Goal: Transaction & Acquisition: Obtain resource

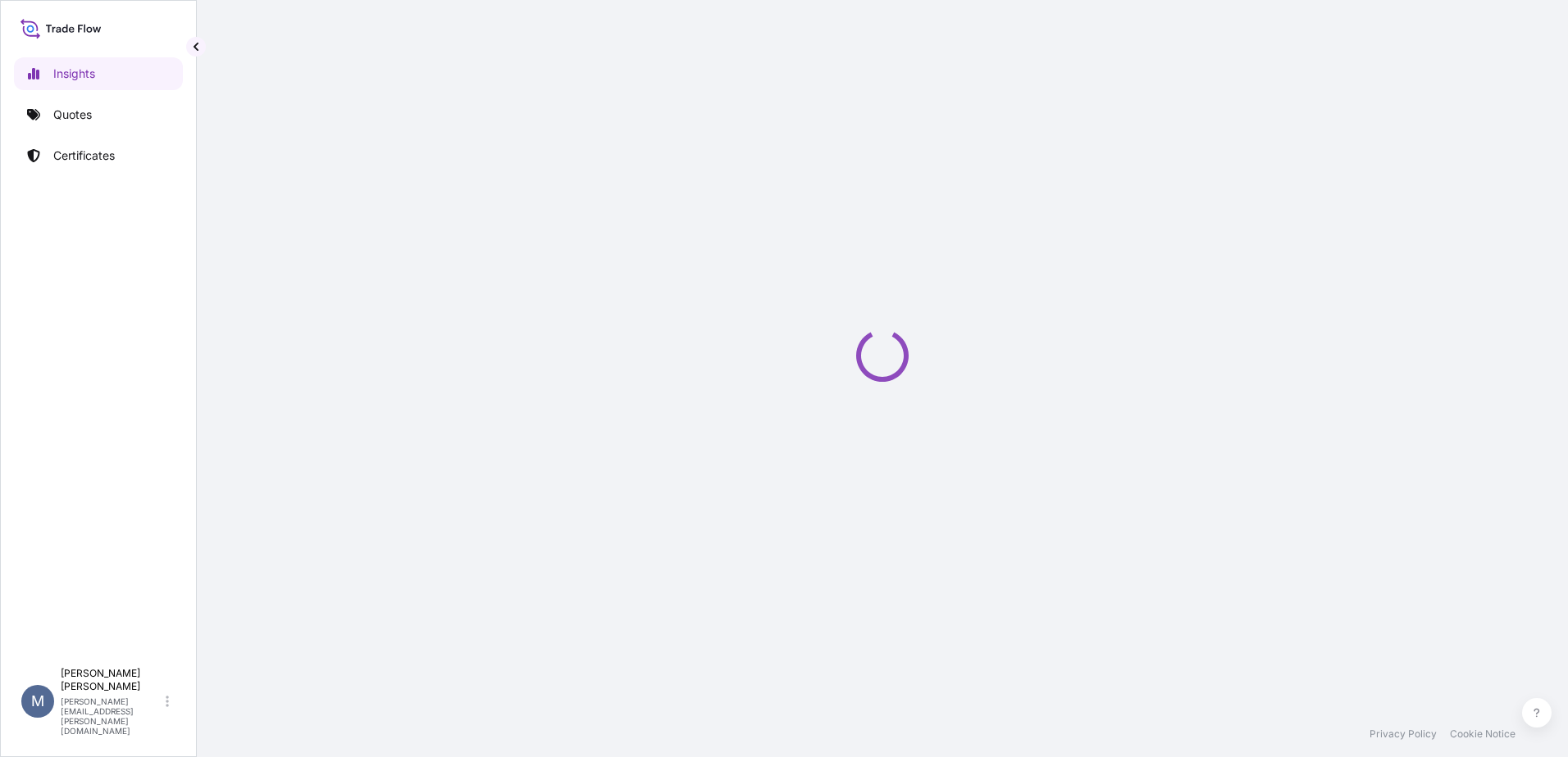
select select "2025"
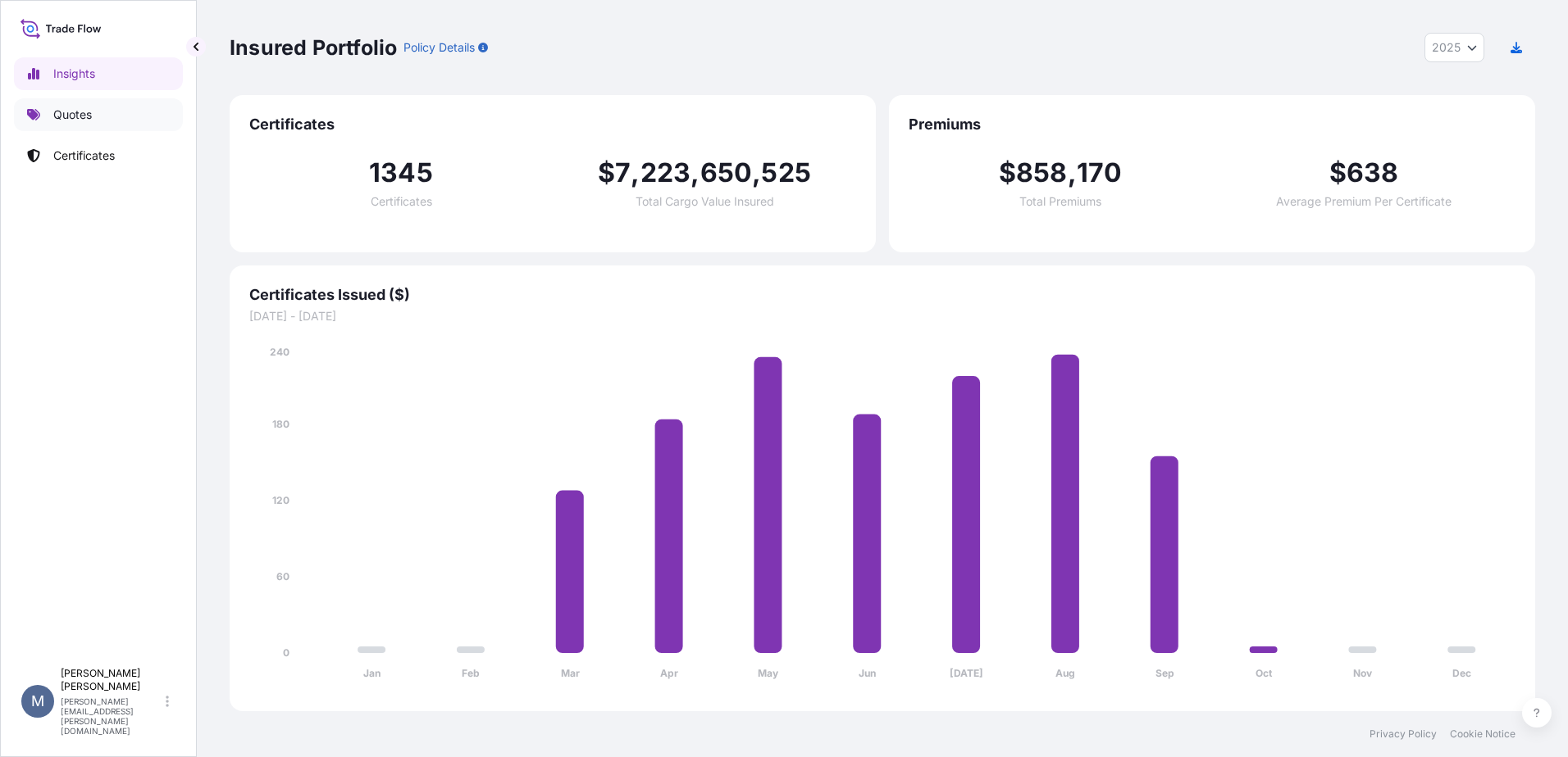
click at [37, 111] on icon at bounding box center [34, 115] width 13 height 13
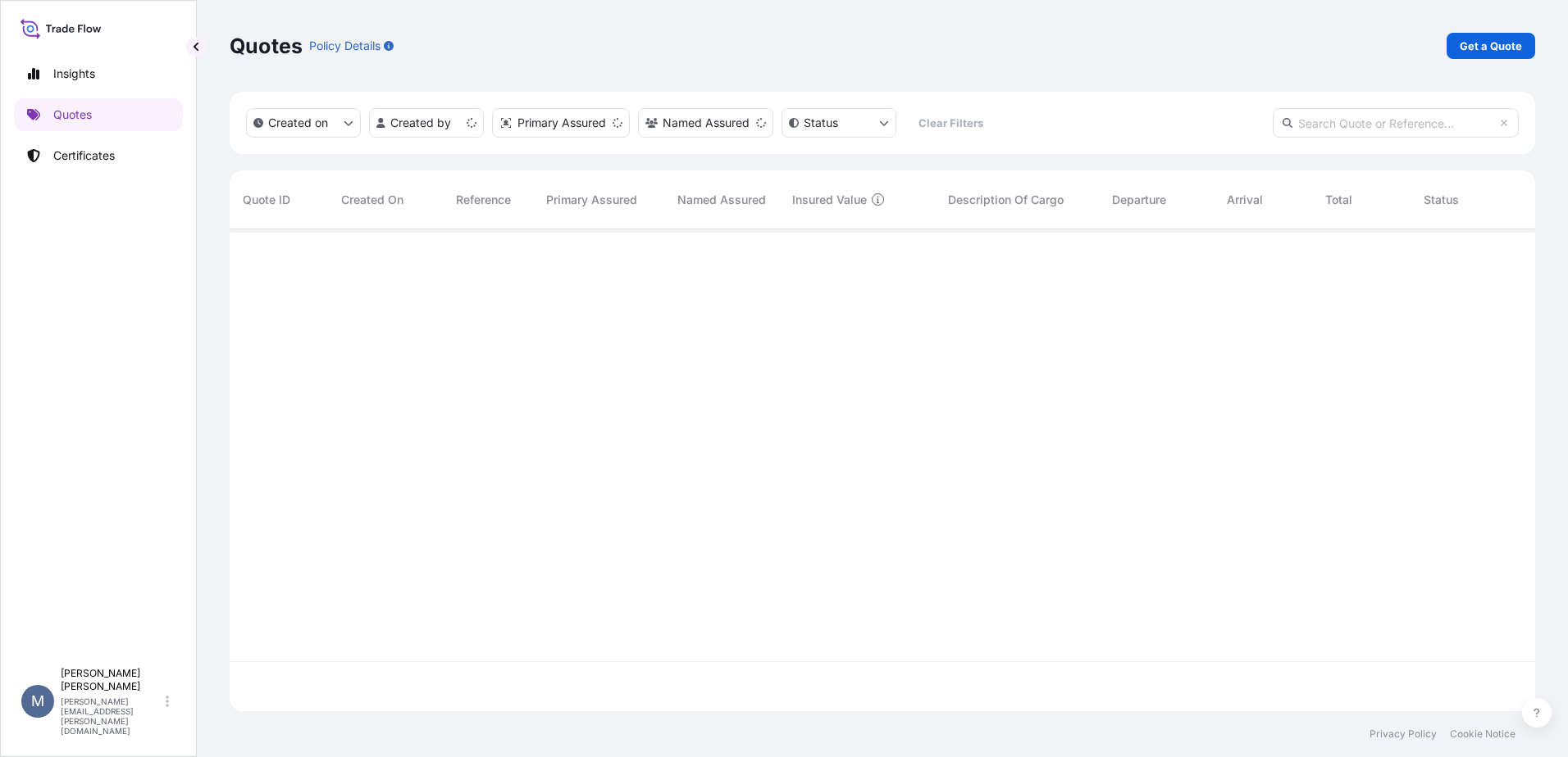
scroll to position [479, 1293]
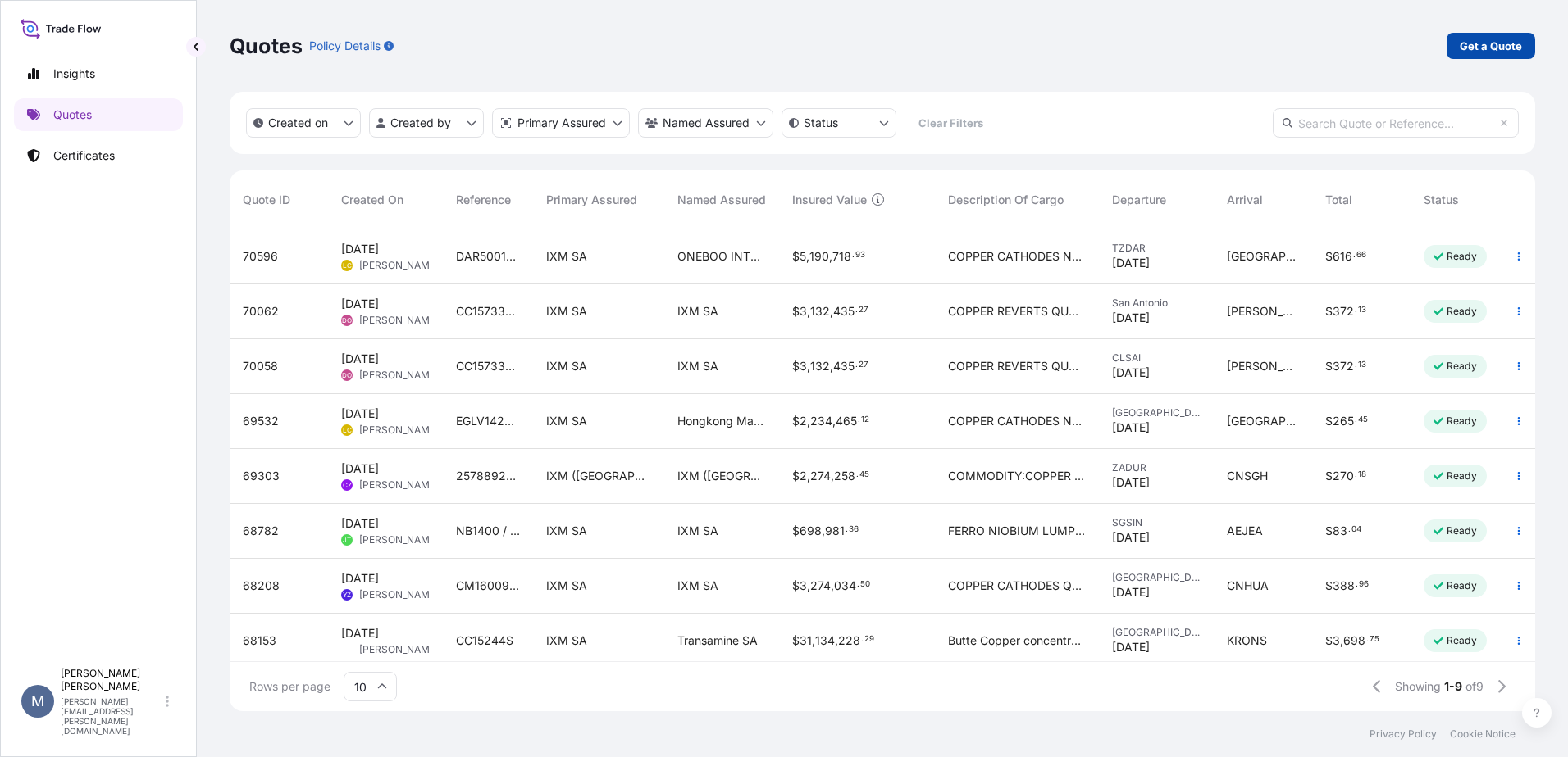
click at [1476, 46] on p "Get a Quote" at bounding box center [1490, 46] width 63 height 17
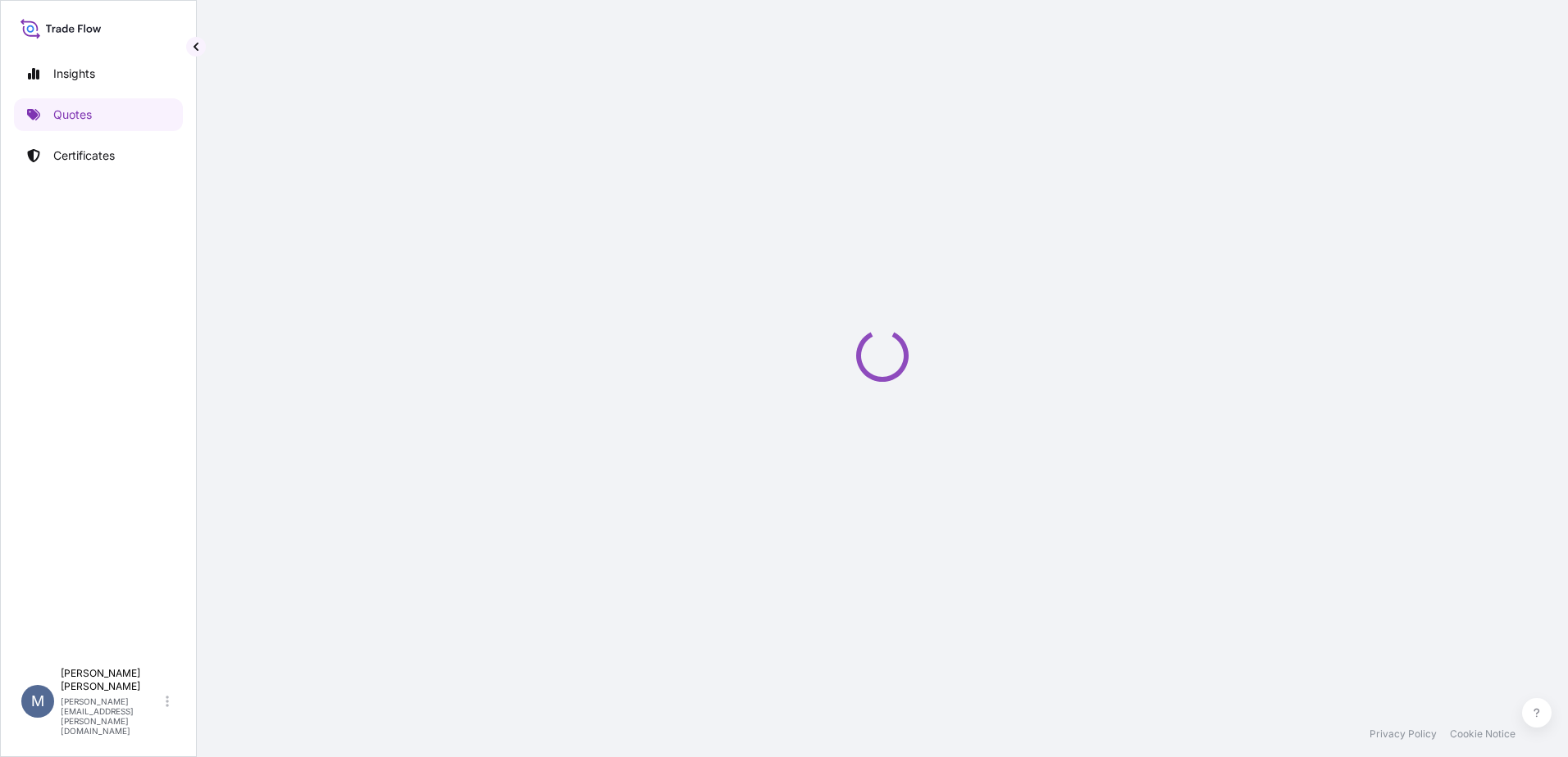
select select "Sea"
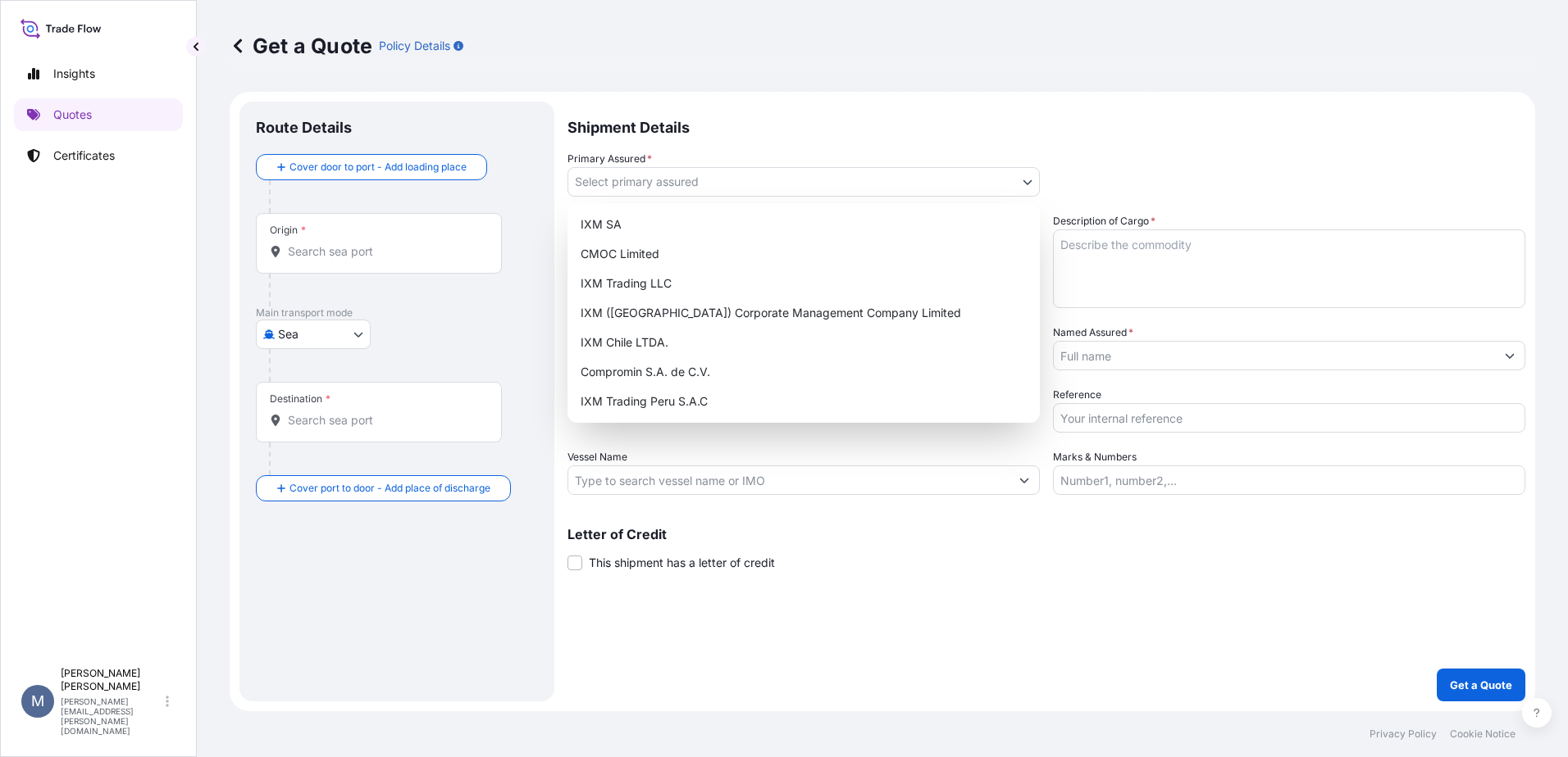
click at [721, 192] on body "Insights Quotes Certificates M [PERSON_NAME] [PERSON_NAME][EMAIL_ADDRESS][PERSO…" at bounding box center [784, 378] width 1568 height 757
click at [735, 402] on div "IXM Trading Peru S.A.C" at bounding box center [803, 401] width 460 height 30
select select "31855"
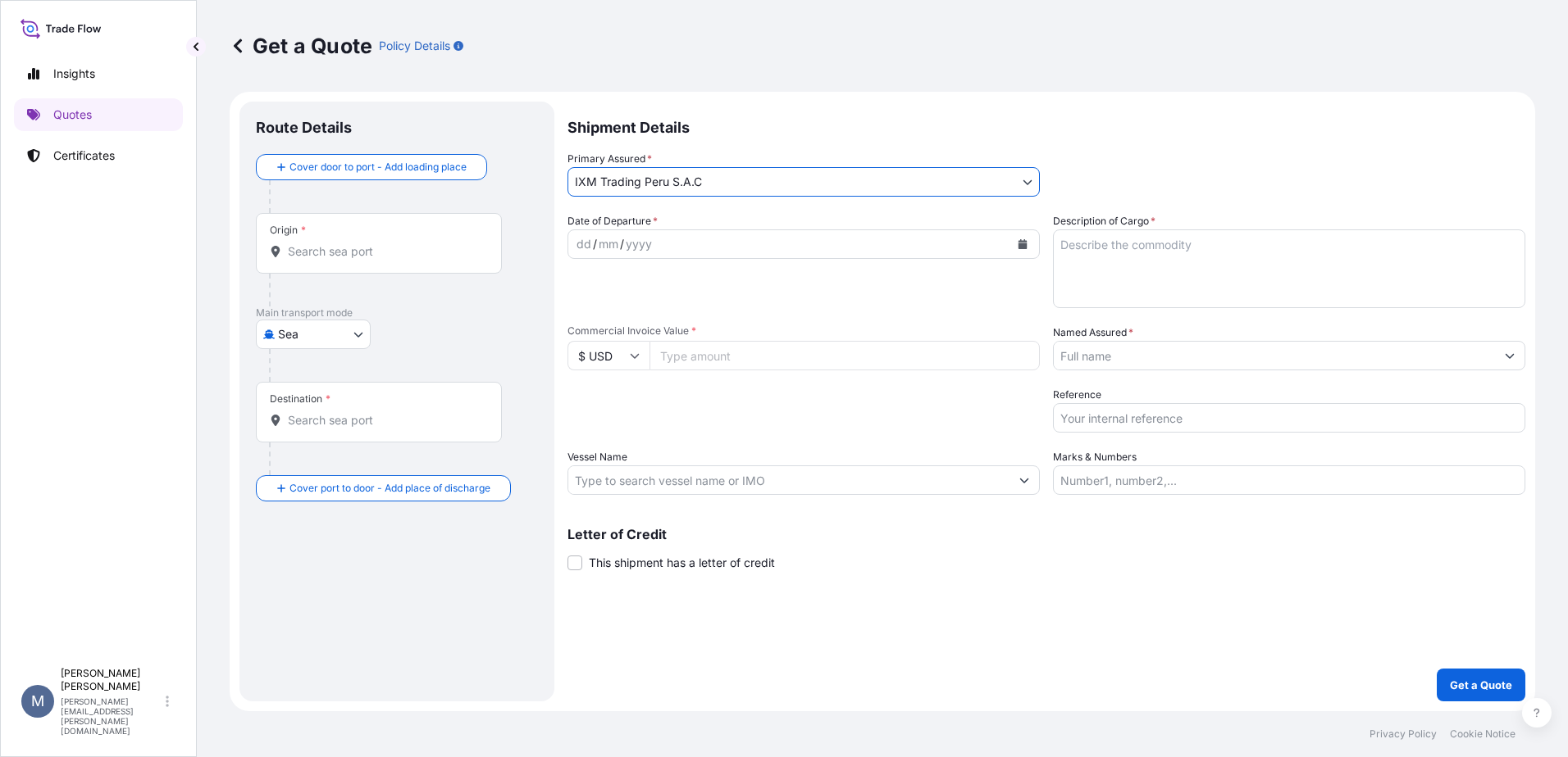
click at [1069, 354] on input "Named Assured *" at bounding box center [1274, 356] width 441 height 30
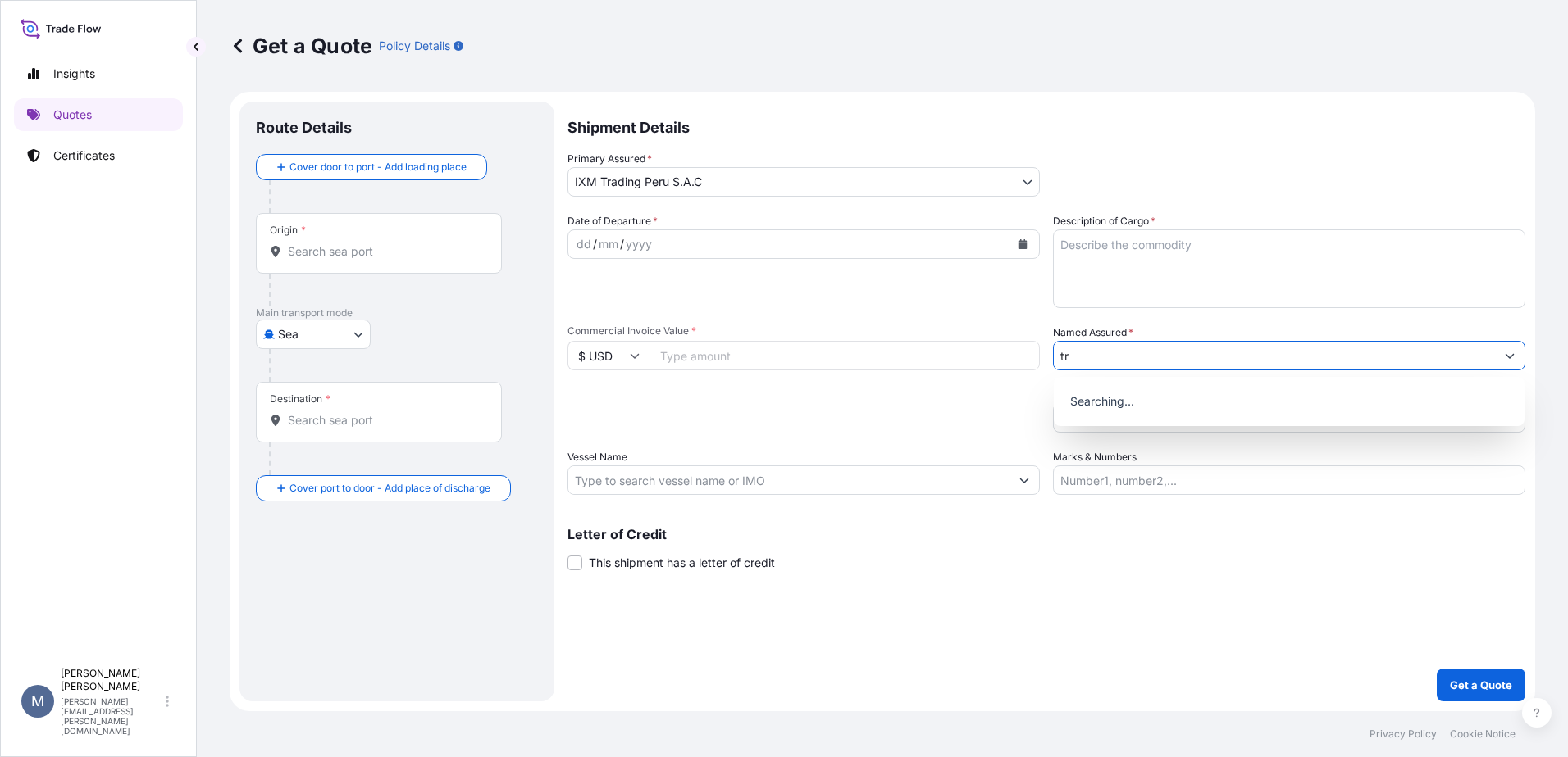
type input "t"
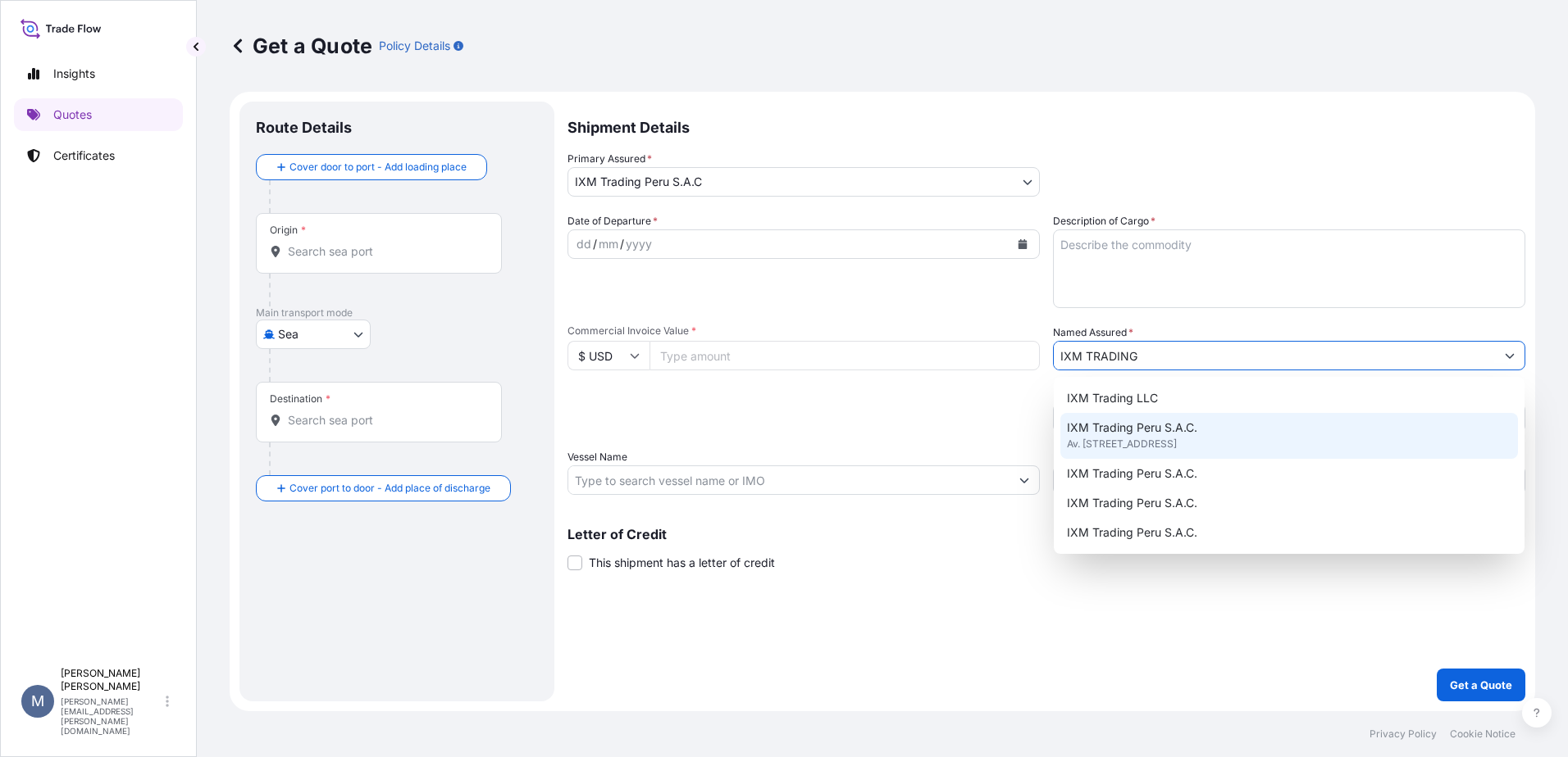
click at [1161, 439] on span "Av. [STREET_ADDRESS]" at bounding box center [1121, 444] width 110 height 17
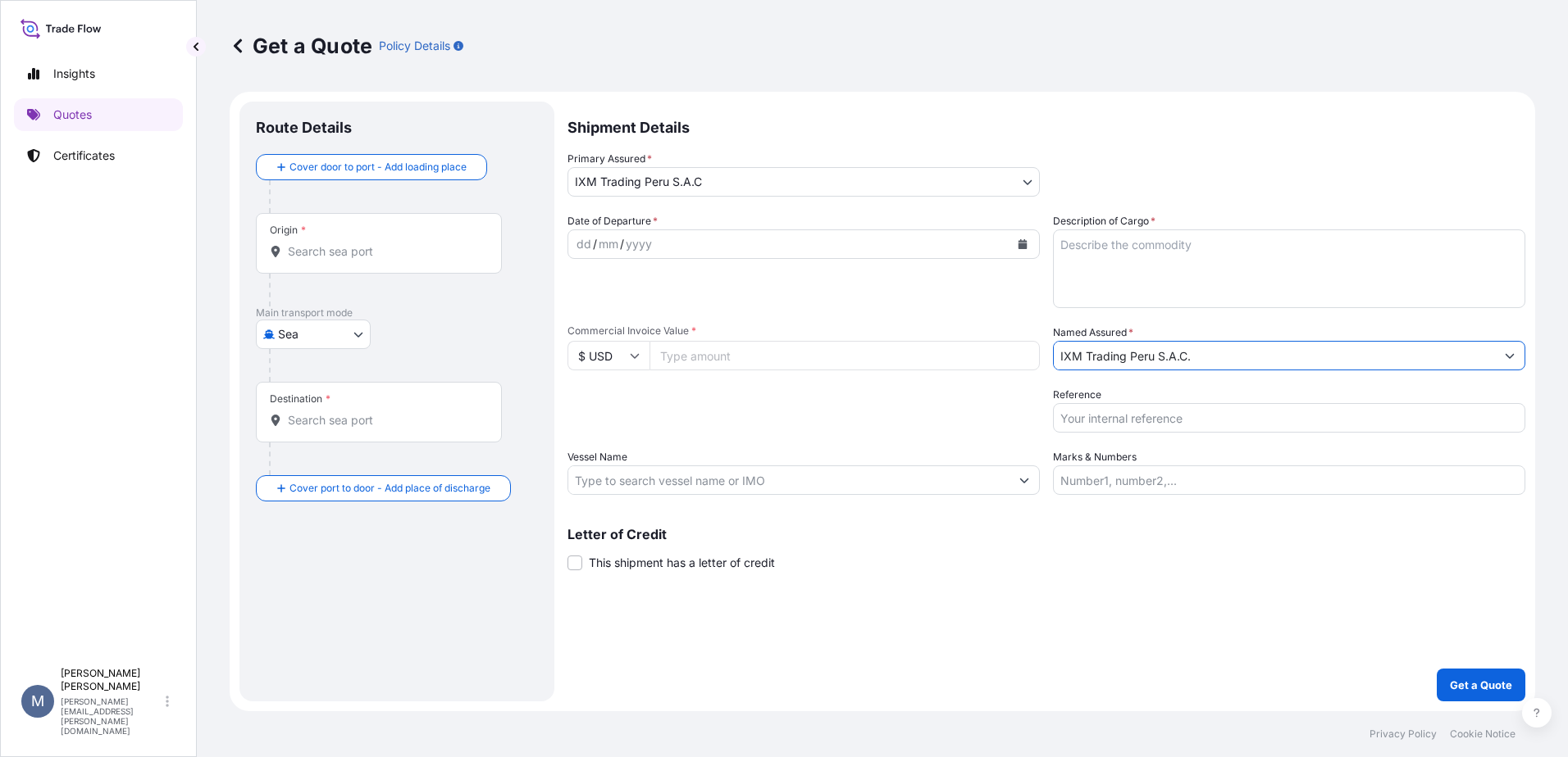
type input "IXM Trading Peru S.A.C."
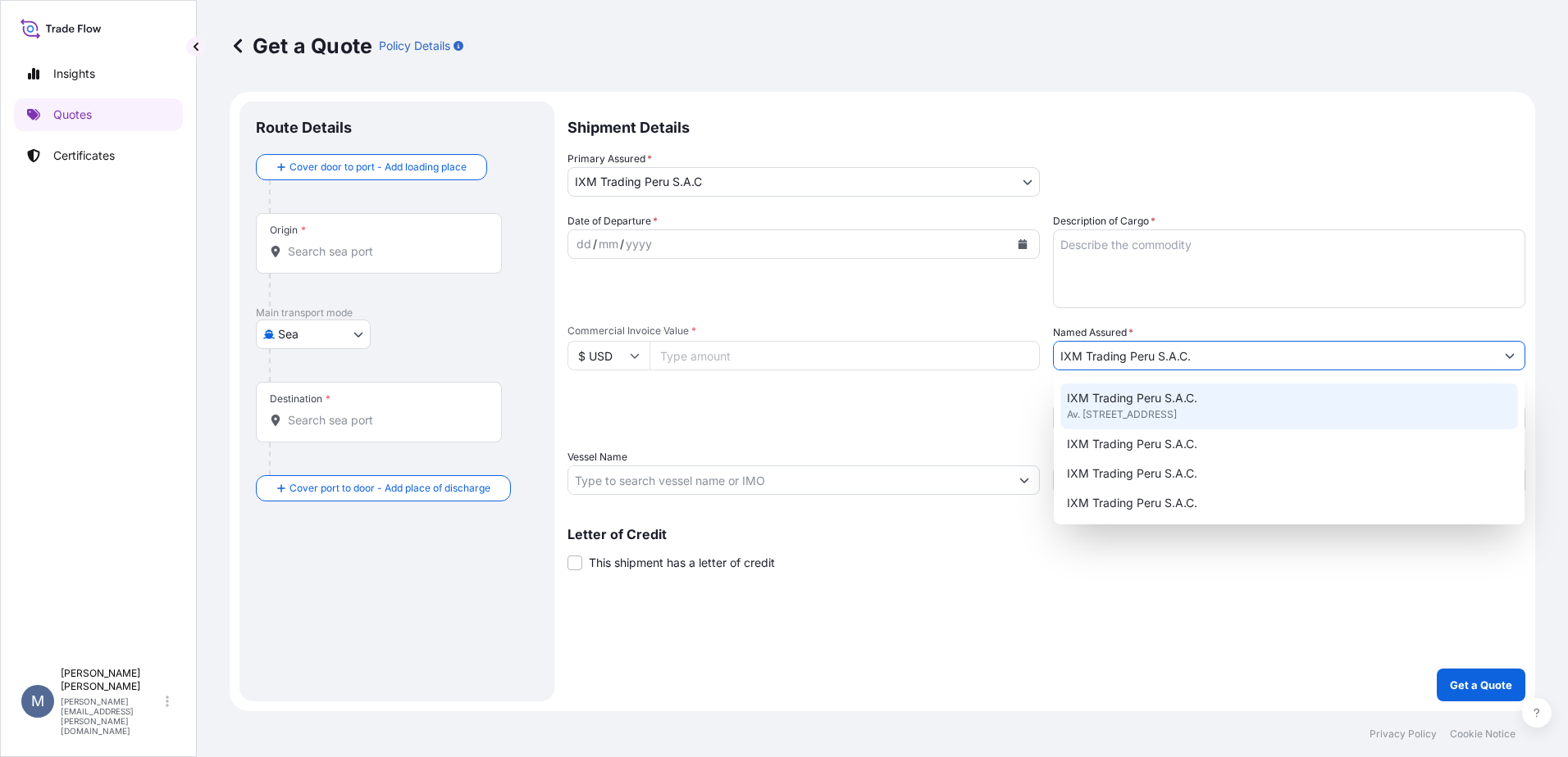
click at [873, 420] on div "Packing Category Type to search a container mode Please select a primary mode o…" at bounding box center [803, 409] width 473 height 46
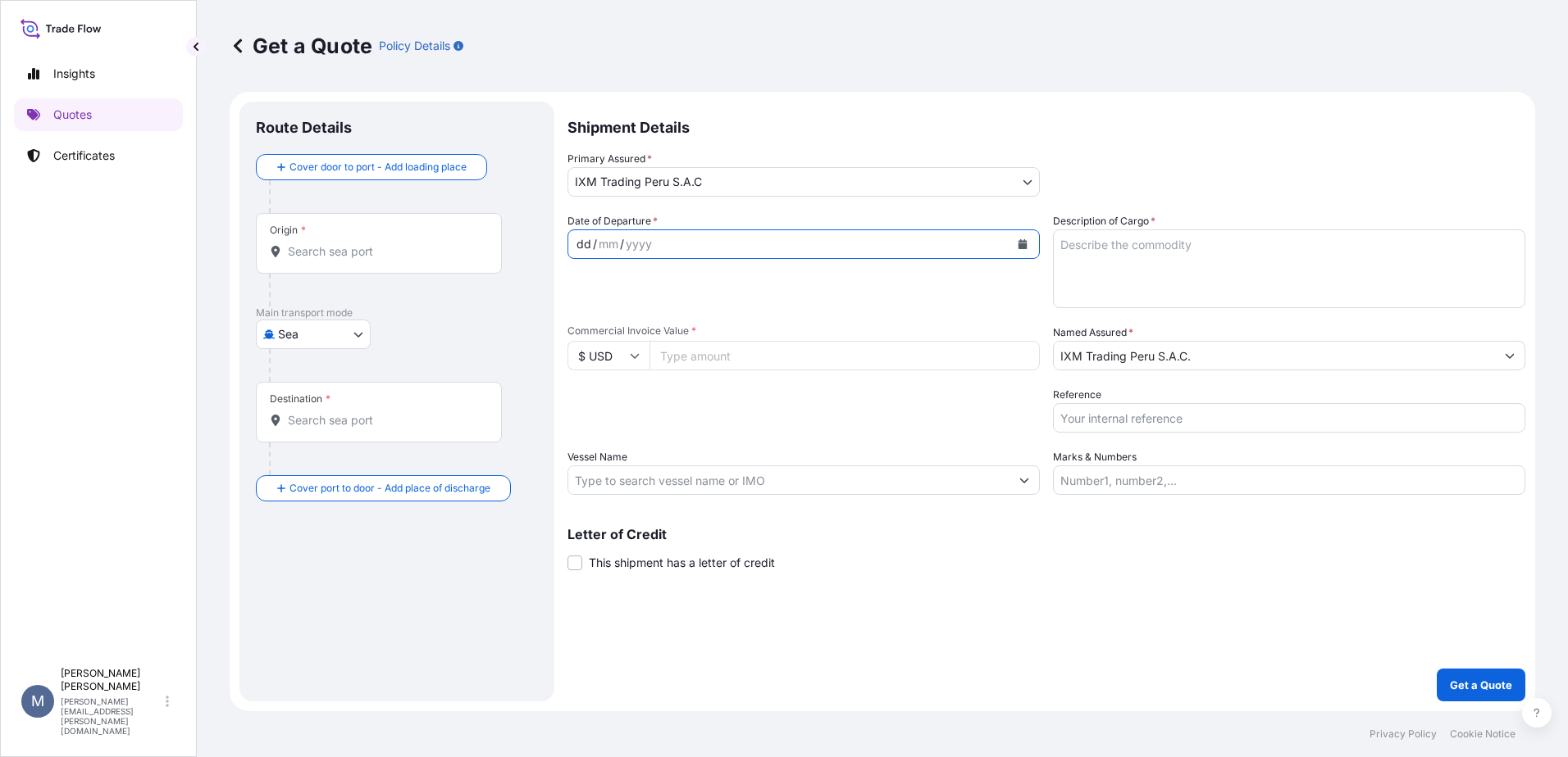
click at [819, 237] on div "dd / mm / yyyy" at bounding box center [788, 244] width 441 height 30
click at [1017, 246] on button "Calendar" at bounding box center [1022, 244] width 26 height 26
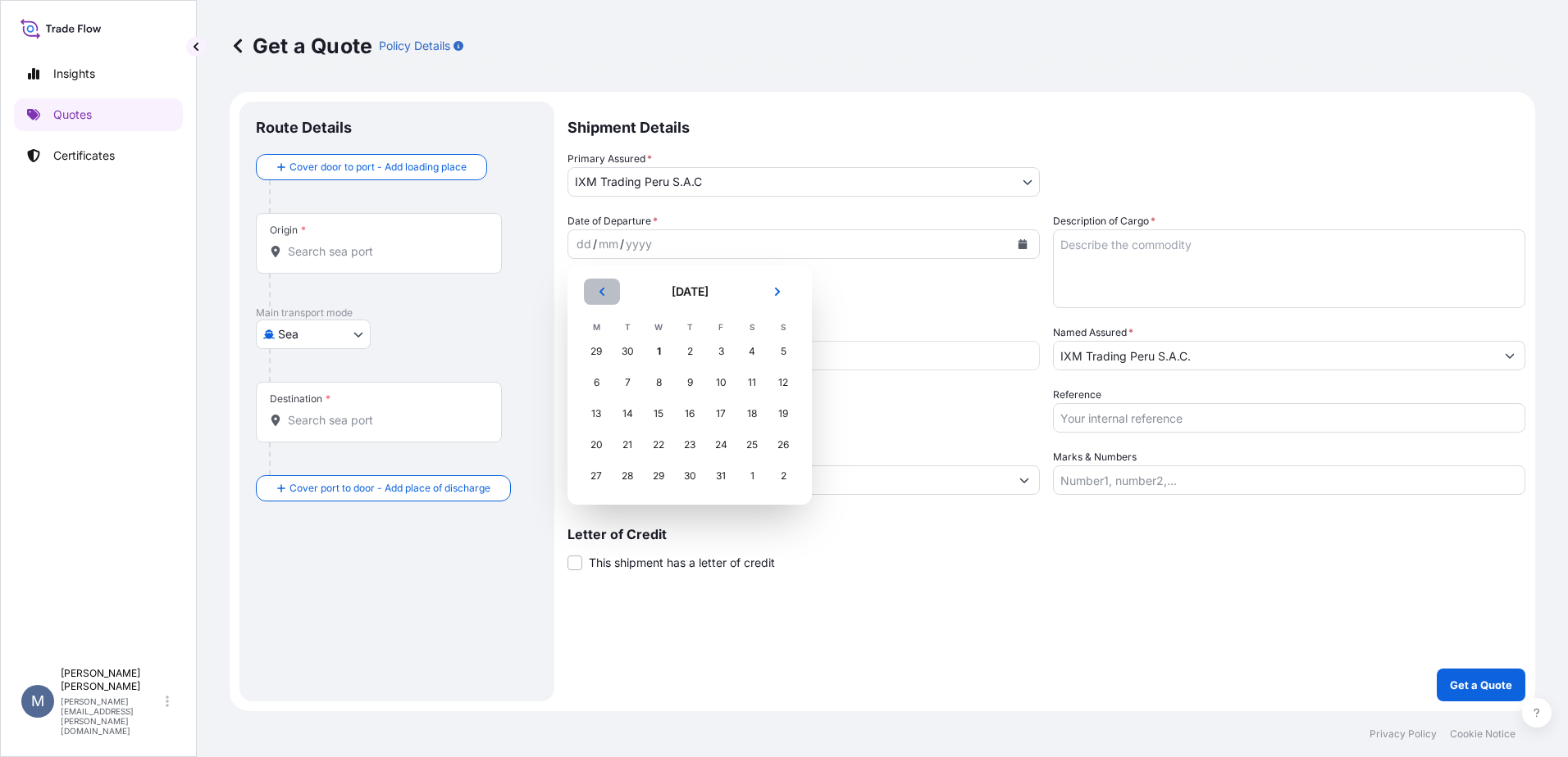
click at [594, 287] on button "Previous" at bounding box center [602, 292] width 37 height 26
click at [742, 448] on div "27" at bounding box center [753, 445] width 30 height 30
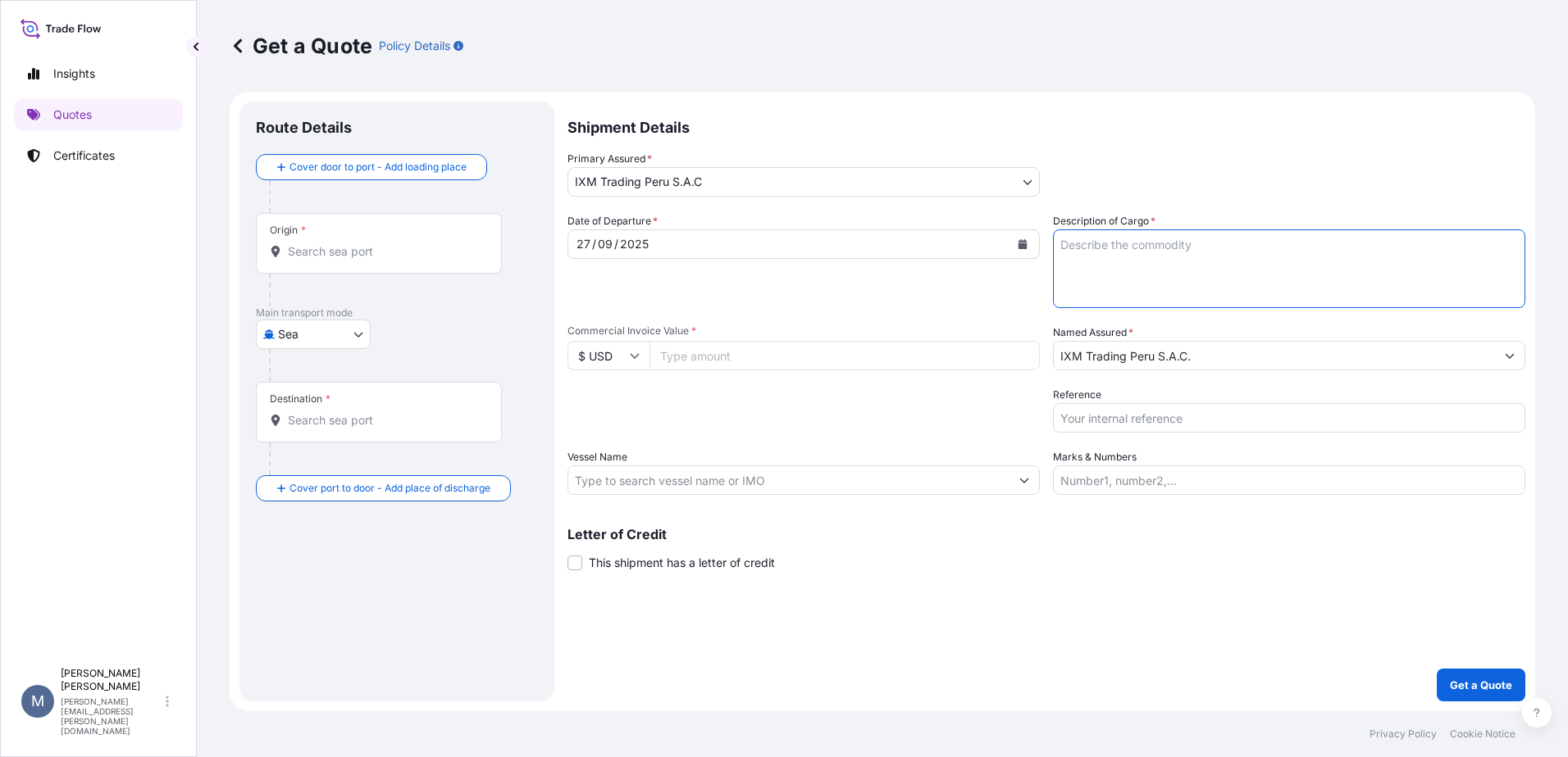
click at [1195, 283] on textarea "Description of Cargo *" at bounding box center [1289, 269] width 473 height 79
click at [1275, 284] on textarea "Description of Cargo *" at bounding box center [1289, 269] width 473 height 79
paste textarea "GA0489452"
click at [1141, 261] on textarea "18 Containers of gold concentrate Booking: Premium:GA0489452" at bounding box center [1289, 269] width 473 height 79
paste textarea "GA0489452"
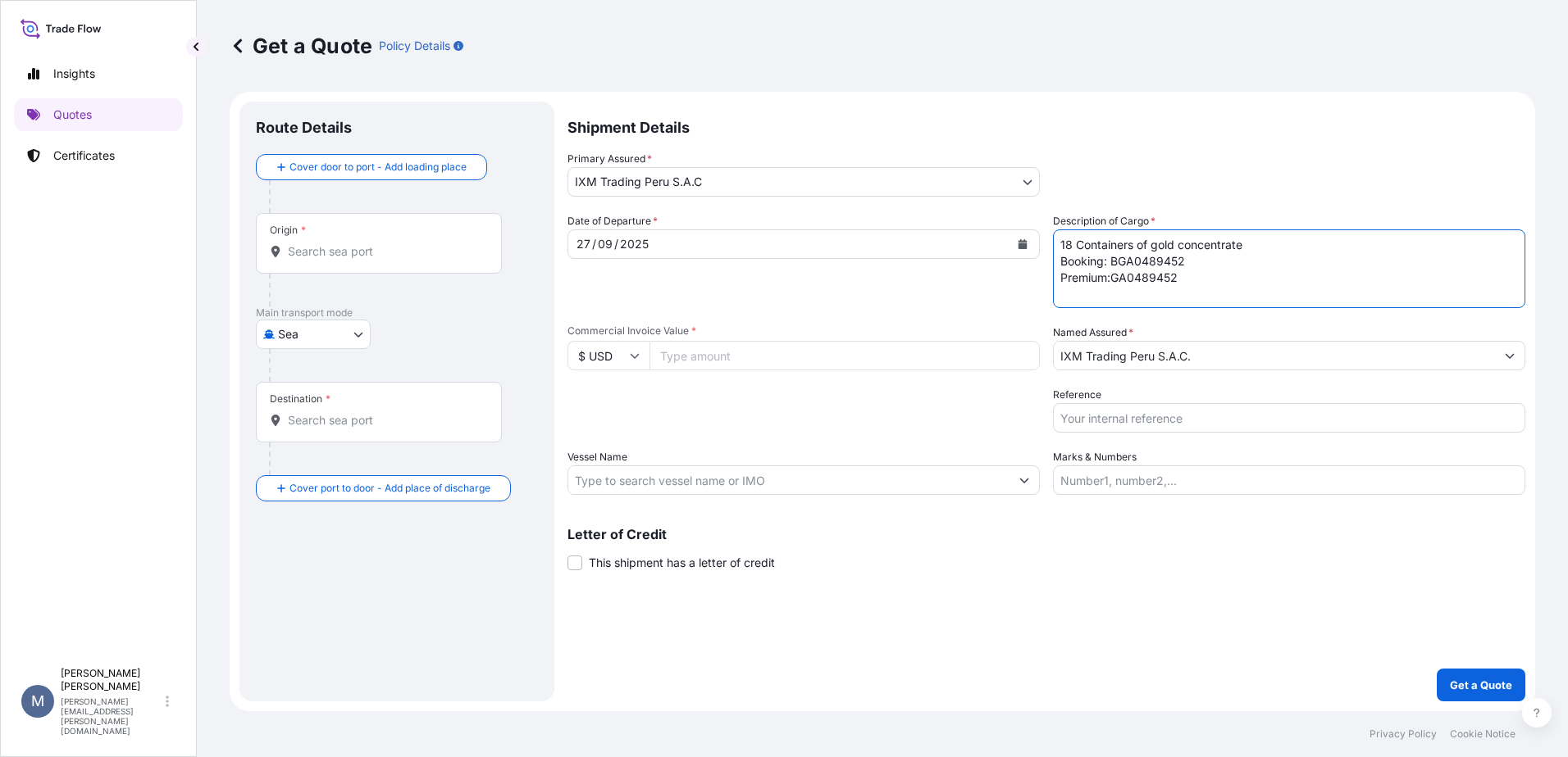
drag, startPoint x: 1194, startPoint y: 277, endPoint x: 1114, endPoint y: 279, distance: 80.0
click at [1112, 279] on textarea "18 Containers of gold concentrate Booking: BGA0489452 Premium:GA0489452" at bounding box center [1289, 269] width 473 height 79
type textarea "18 Containers of gold concentrate Booking: BGA0489452 Premium: USD"
click at [1109, 420] on input "Reference" at bounding box center [1289, 418] width 473 height 30
type input "AUC1303_PIC"
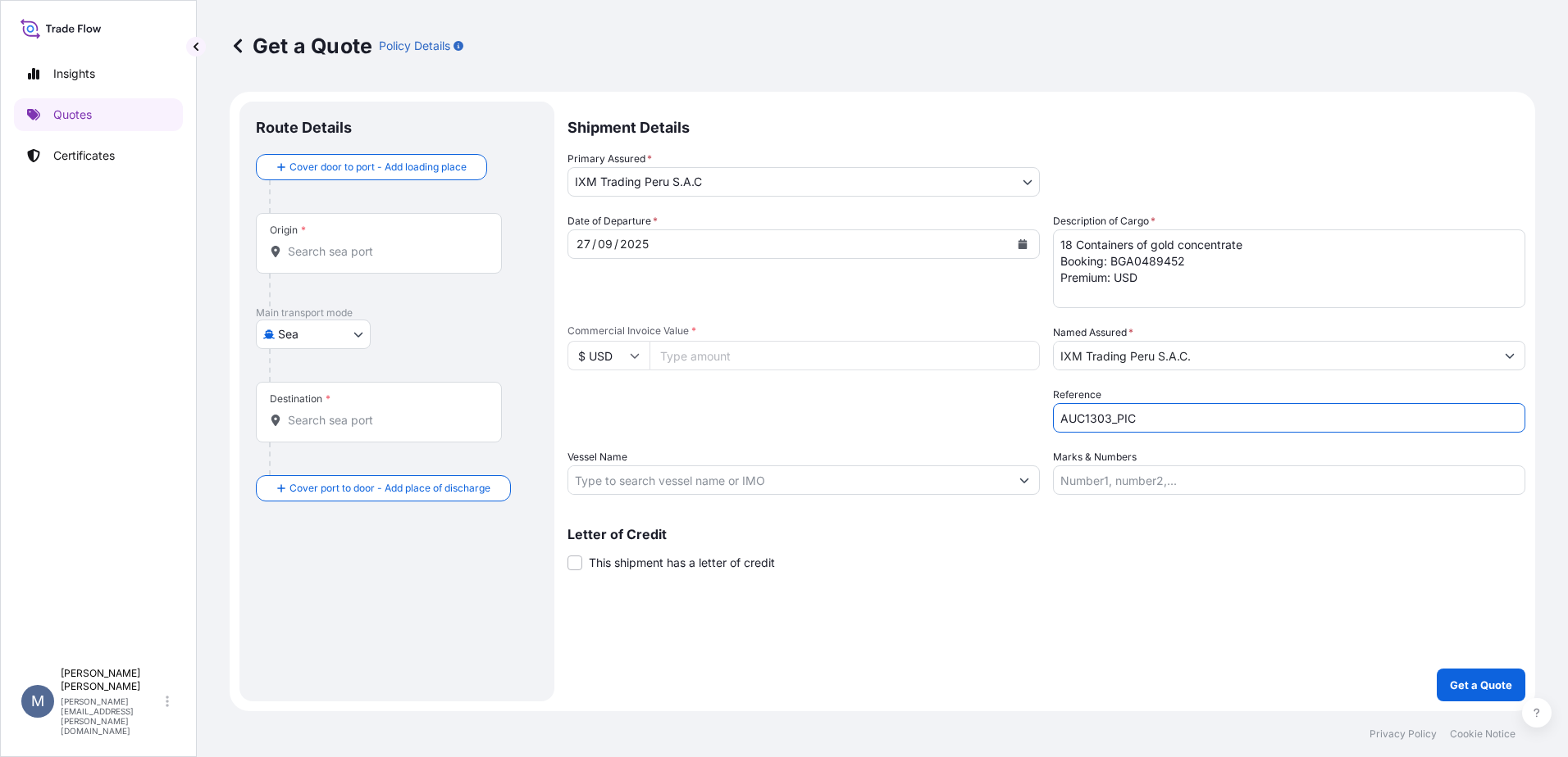
click at [738, 493] on input "Vessel Name" at bounding box center [788, 481] width 441 height 30
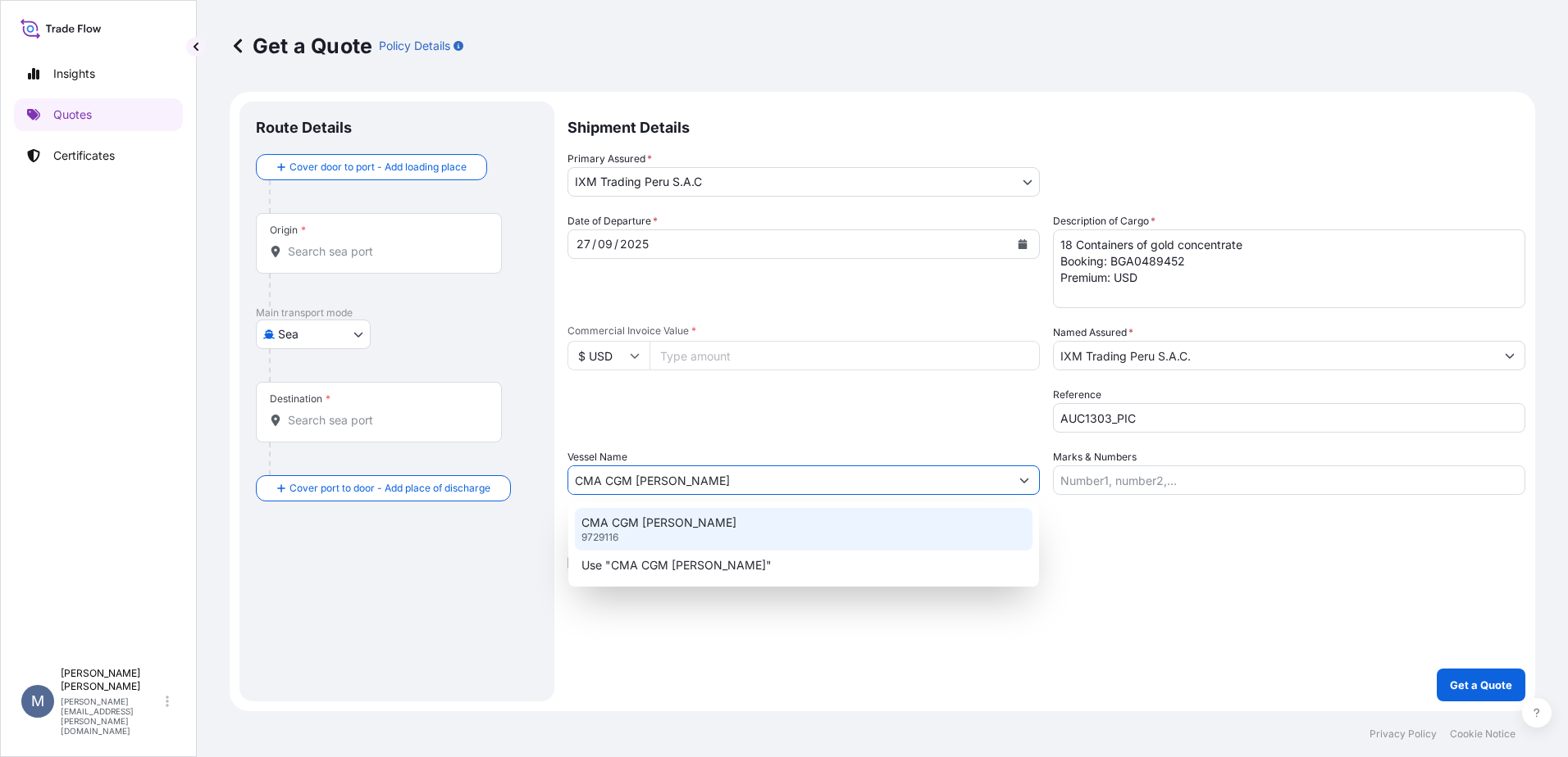
click at [706, 531] on div "CMA CGM [PERSON_NAME] 9729116" at bounding box center [803, 530] width 458 height 43
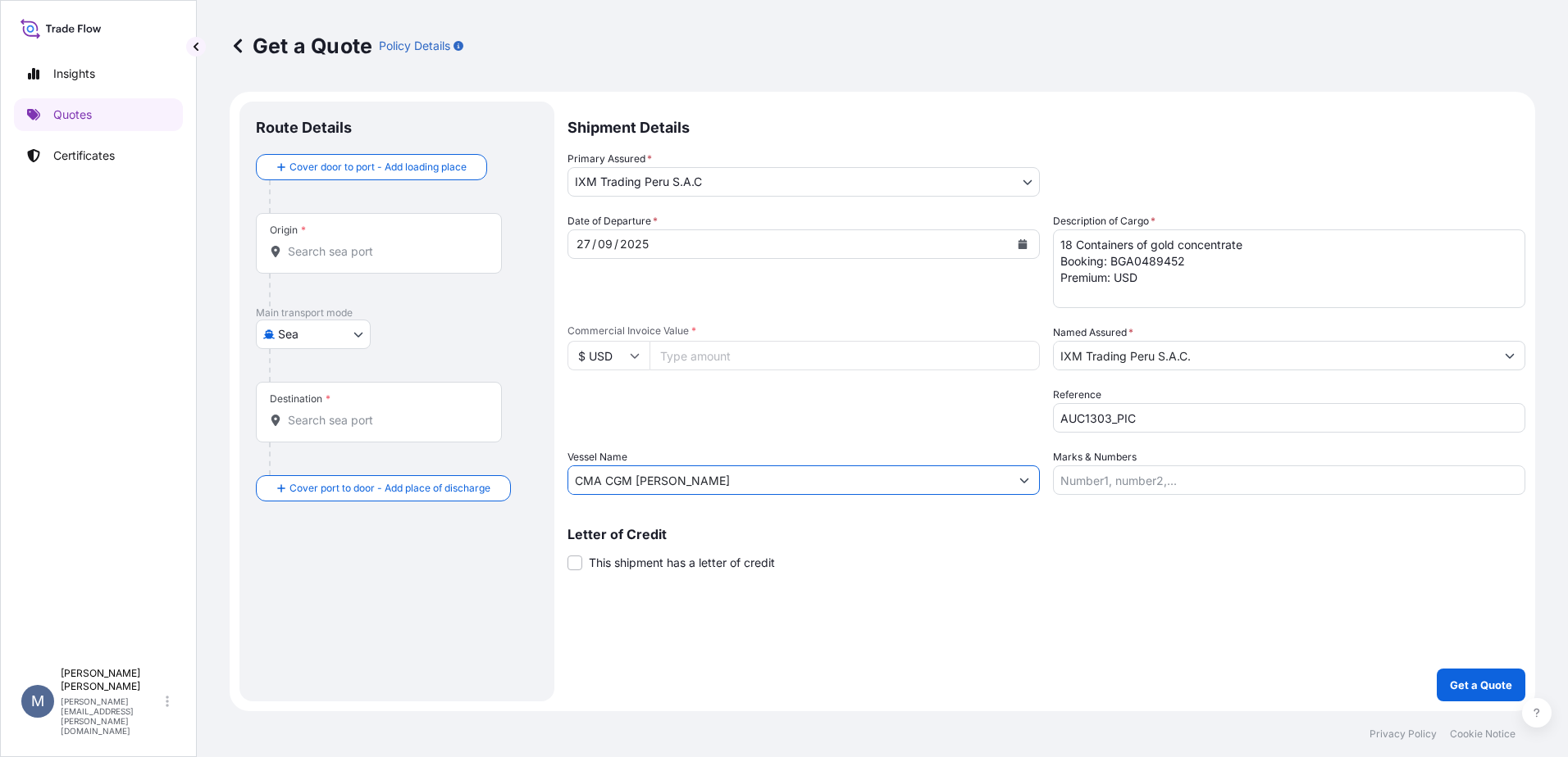
type input "CMA CGM [PERSON_NAME]"
click at [1089, 479] on input "Marks & Numbers" at bounding box center [1289, 481] width 473 height 30
click at [704, 690] on div "Shipment Details Primary Assured * IXM Trading [GEOGRAPHIC_DATA] S.A.C IXM SA C…" at bounding box center [1046, 401] width 958 height 600
click at [1101, 477] on input "Marks & Numbers" at bounding box center [1289, 481] width 473 height 30
click at [665, 355] on input "Commercial Invoice Value *" at bounding box center [844, 356] width 390 height 30
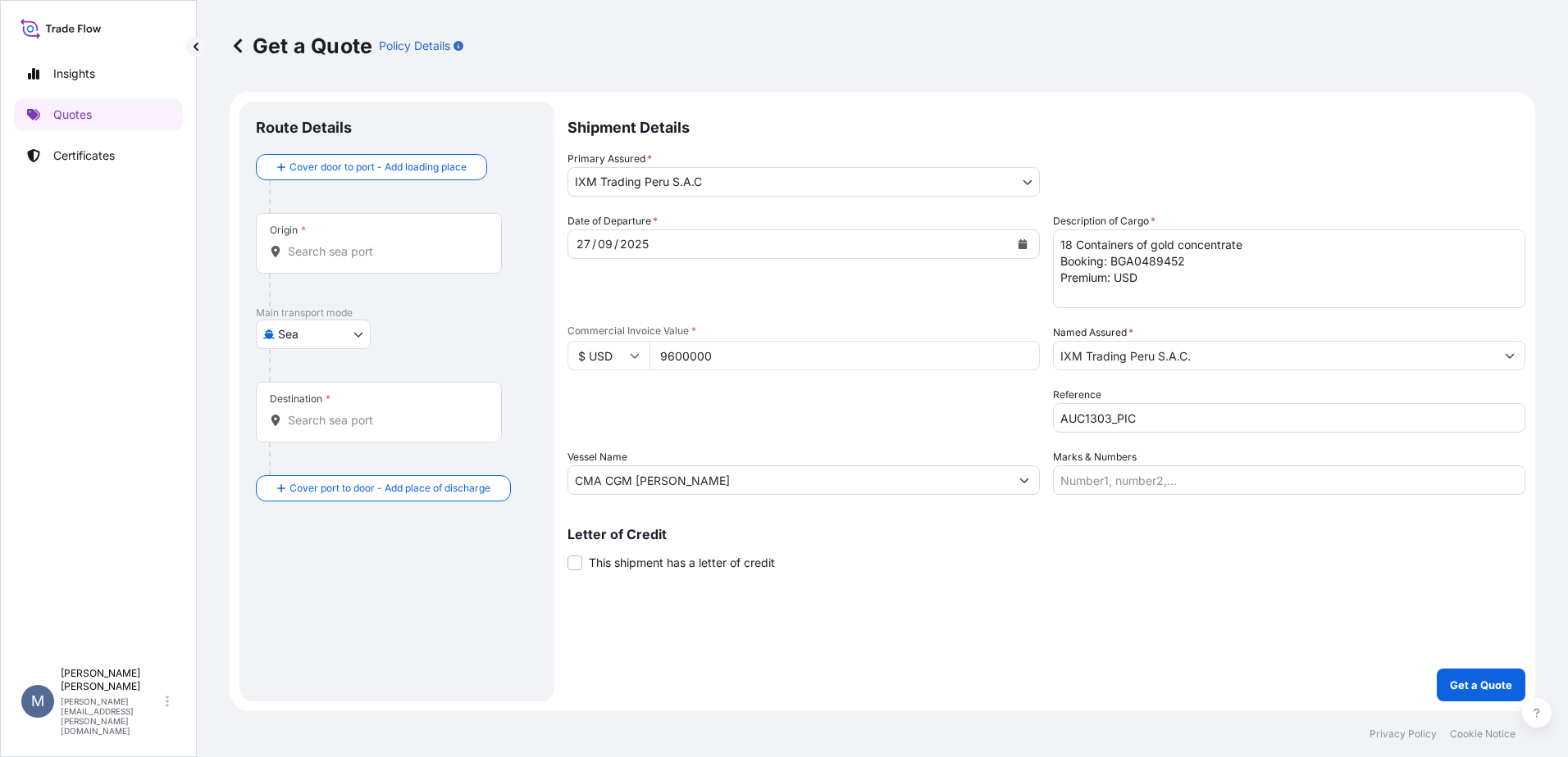
type input "9600000"
drag, startPoint x: 674, startPoint y: 358, endPoint x: 753, endPoint y: 359, distance: 79.0
click at [753, 359] on input "9600000" at bounding box center [844, 356] width 390 height 30
click at [356, 258] on input "Origin *" at bounding box center [384, 252] width 194 height 17
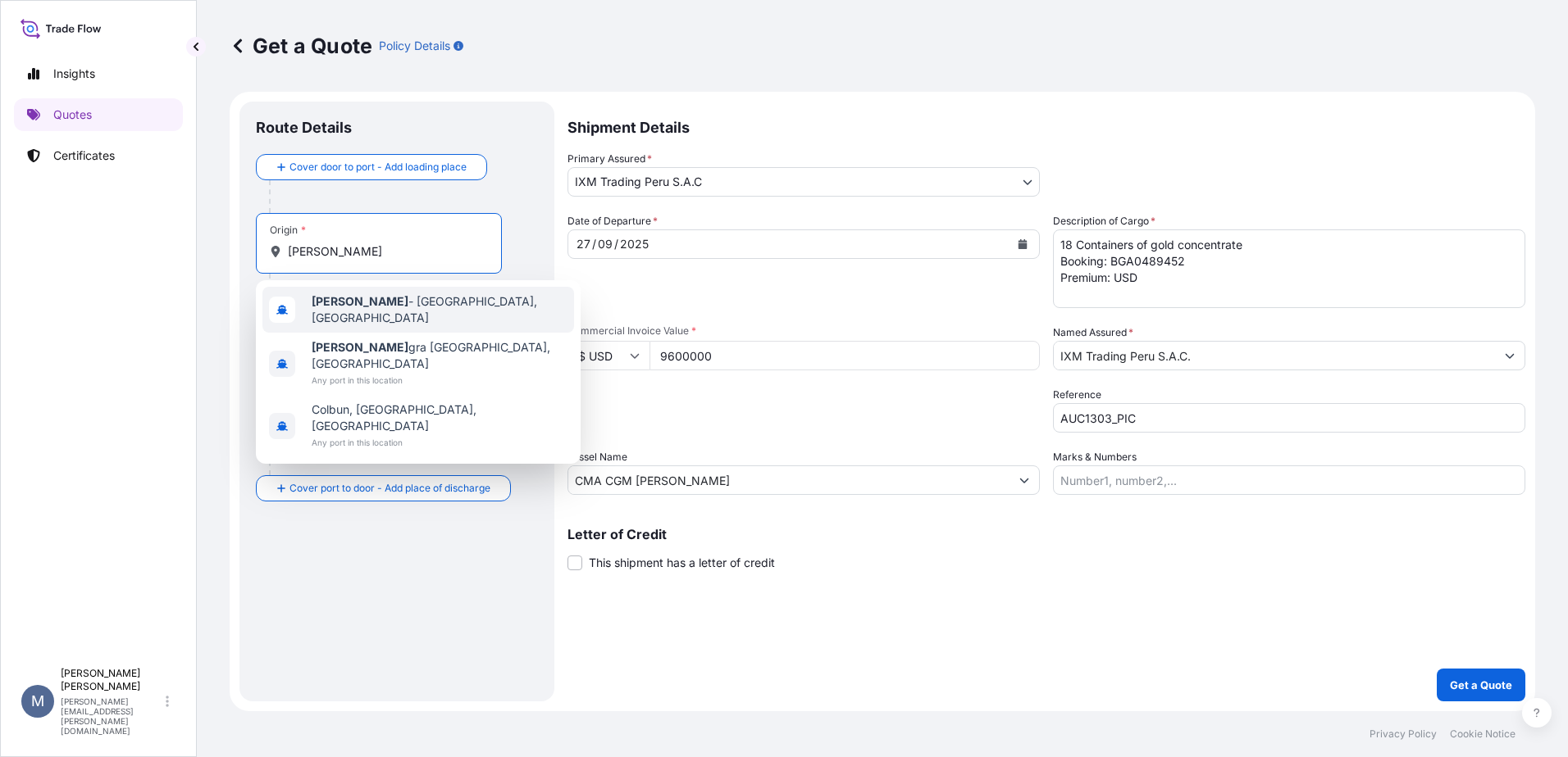
click at [374, 306] on span "[PERSON_NAME][GEOGRAPHIC_DATA], [GEOGRAPHIC_DATA]" at bounding box center [439, 310] width 256 height 33
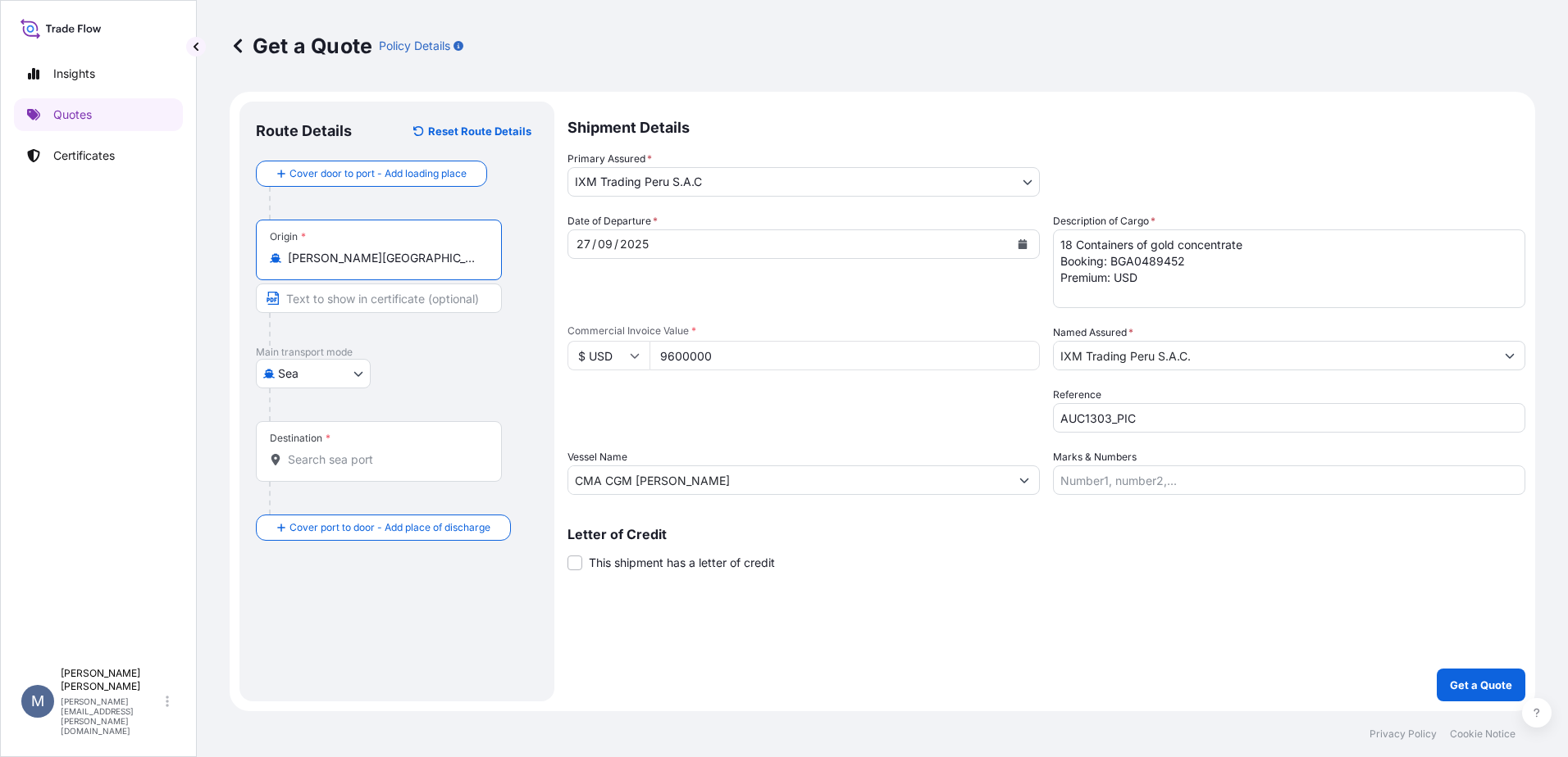
type input "[PERSON_NAME][GEOGRAPHIC_DATA], [GEOGRAPHIC_DATA]"
click at [340, 446] on div "Destination *" at bounding box center [378, 451] width 246 height 61
click at [340, 452] on input "Destination *" at bounding box center [384, 460] width 194 height 17
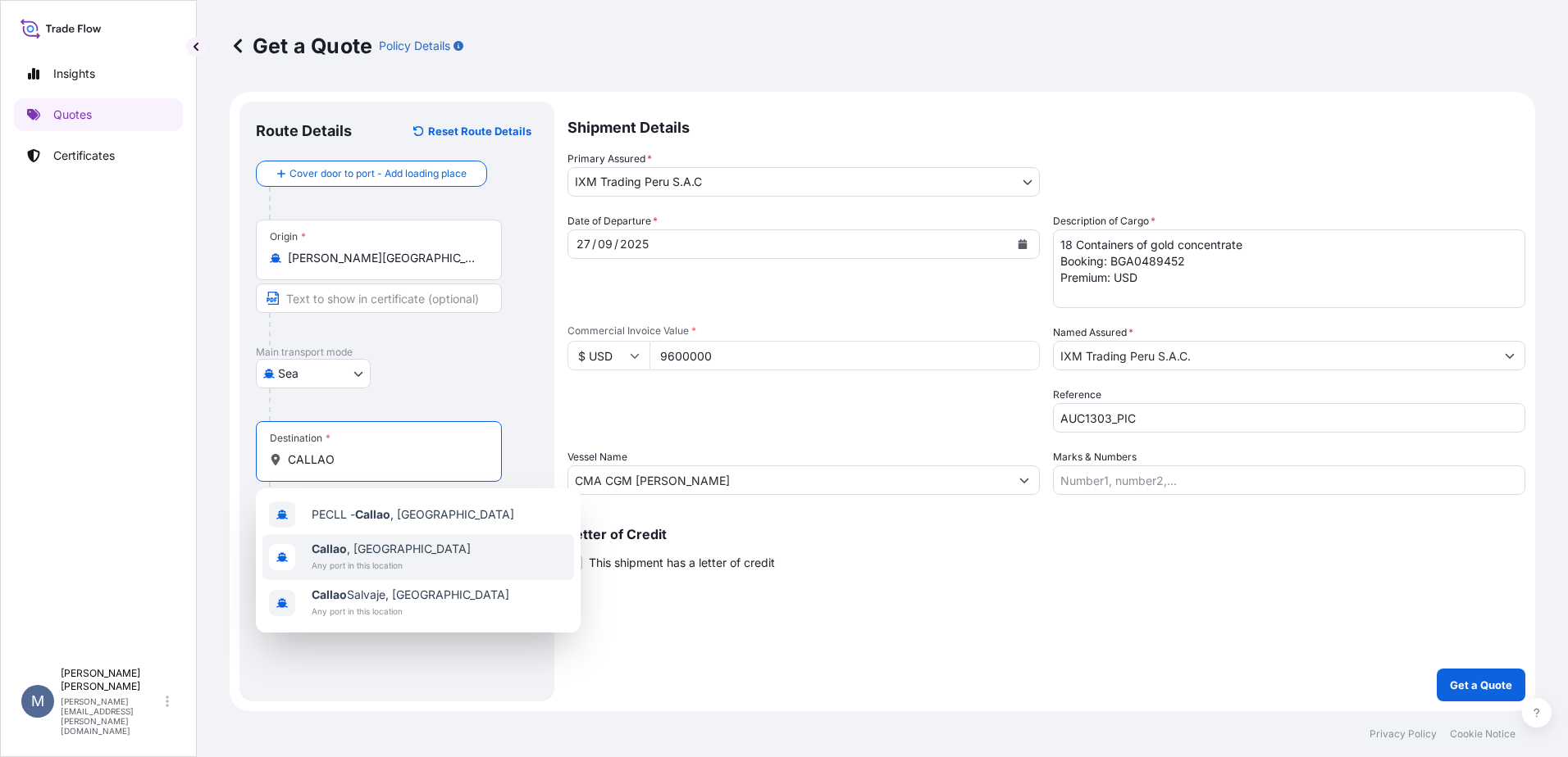
click at [388, 560] on span "Any port in this location" at bounding box center [391, 566] width 159 height 17
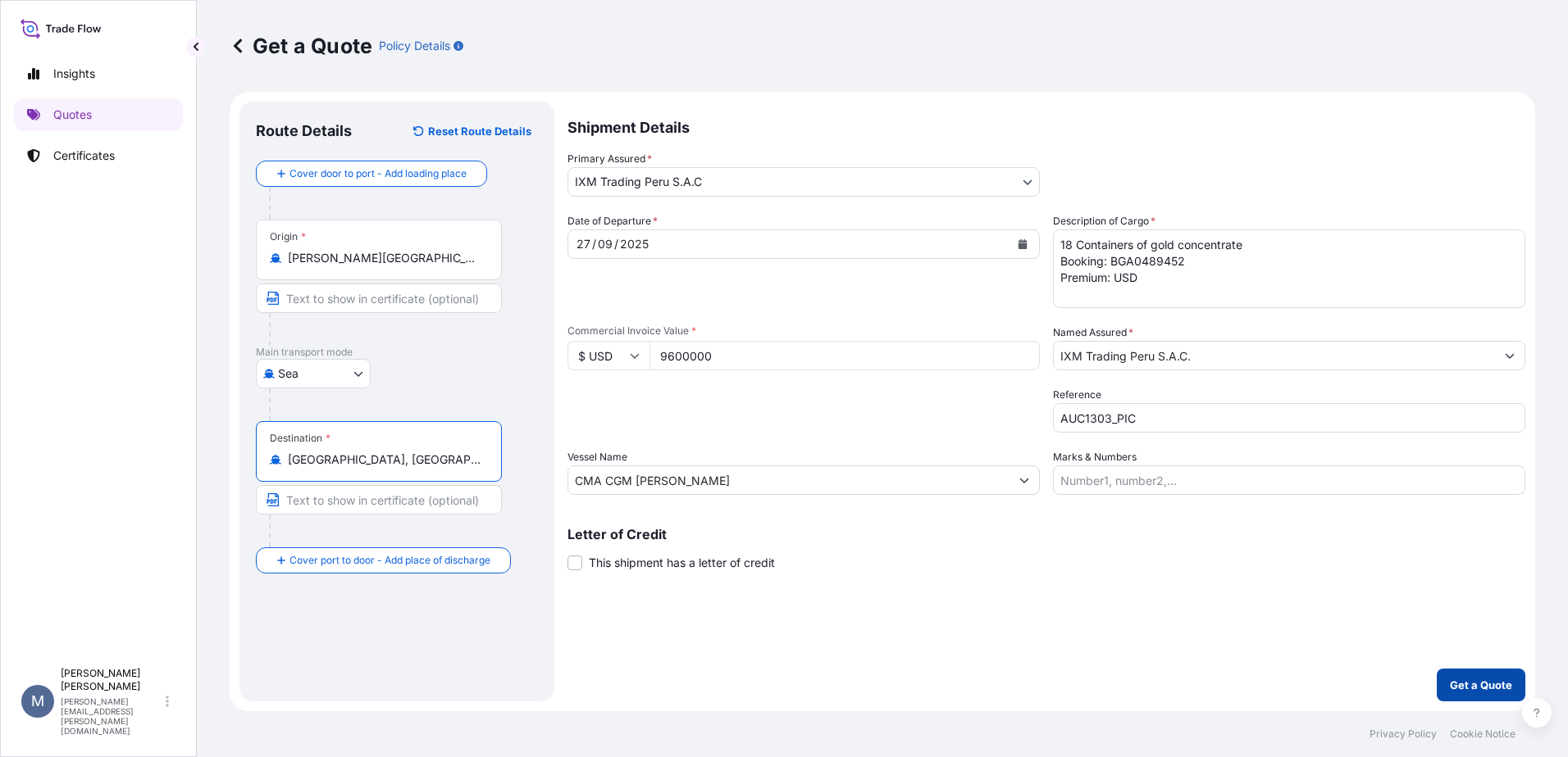
type input "[GEOGRAPHIC_DATA], [GEOGRAPHIC_DATA]"
click at [1473, 692] on p "Get a Quote" at bounding box center [1481, 686] width 63 height 17
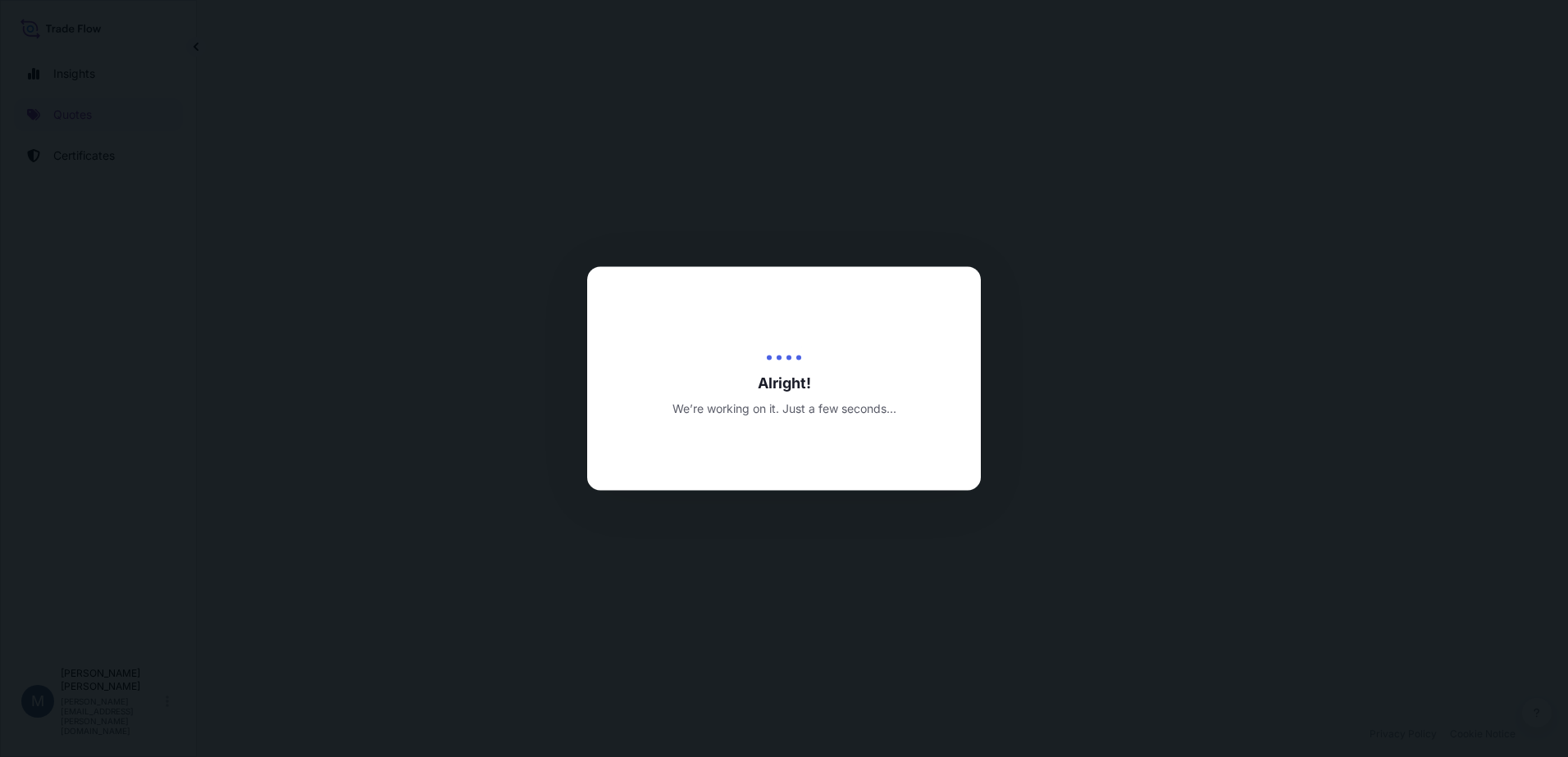
select select "Sea"
select select "31855"
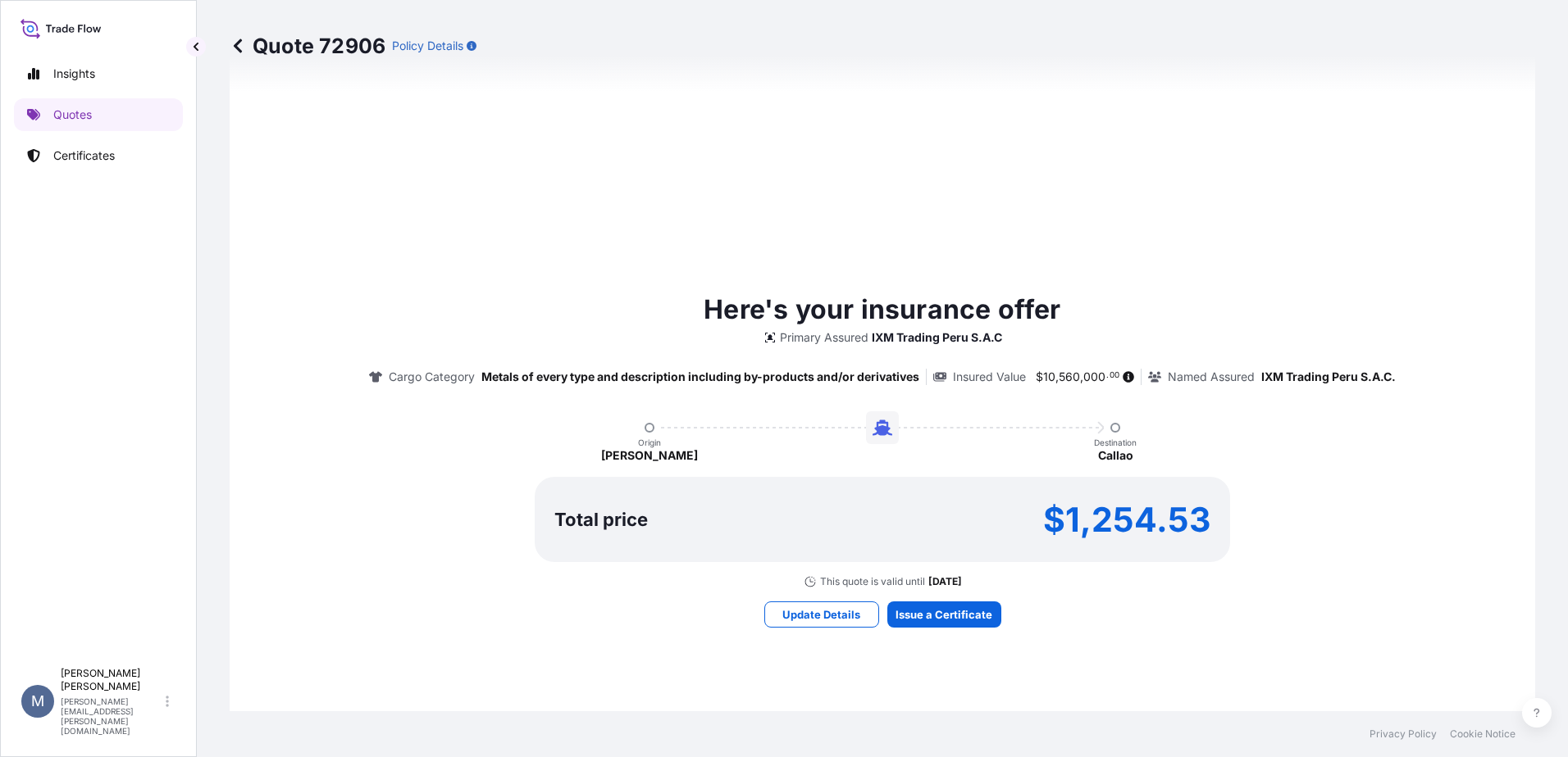
scroll to position [808, 0]
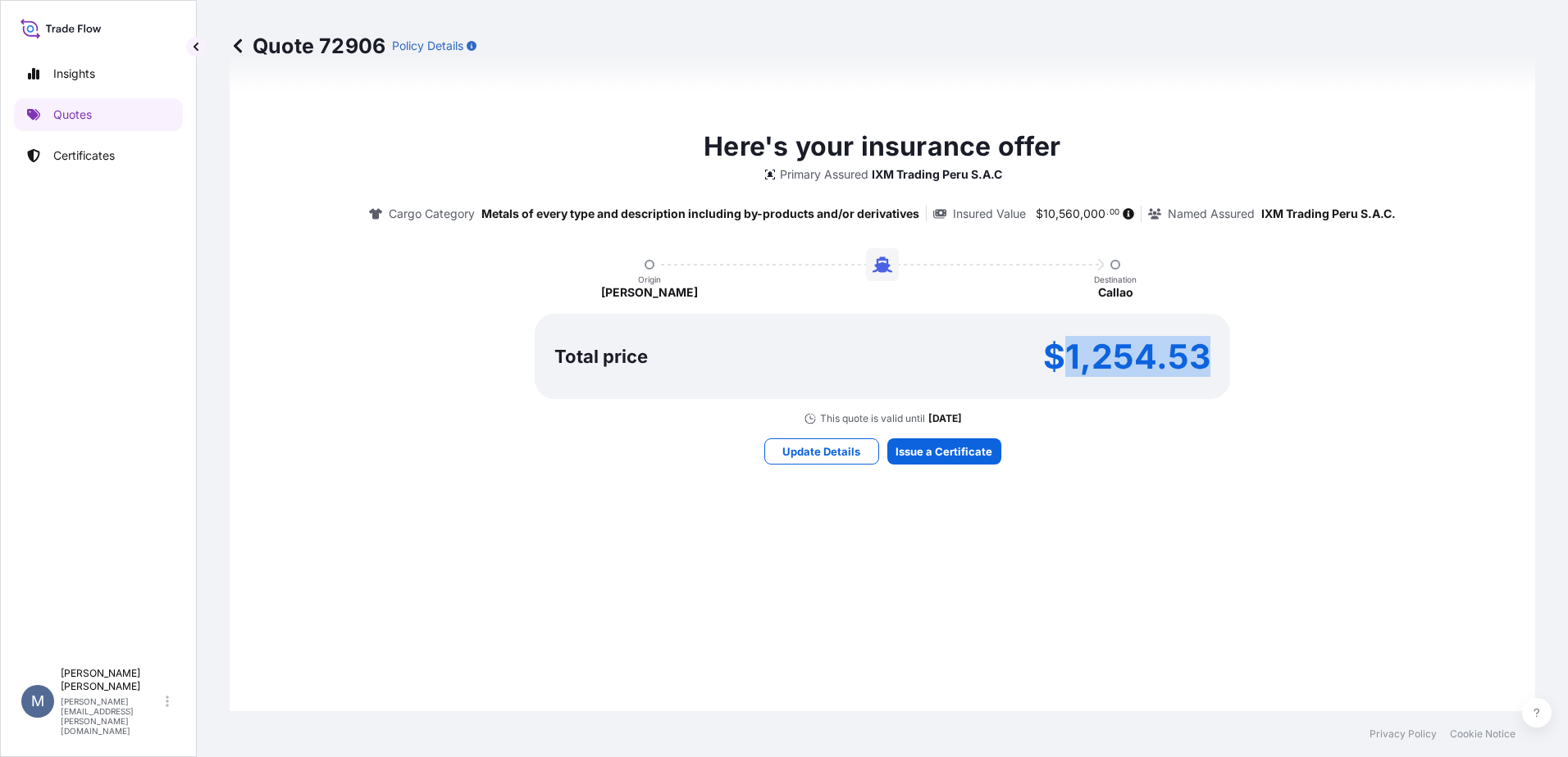
drag, startPoint x: 1201, startPoint y: 355, endPoint x: 1062, endPoint y: 356, distance: 139.0
click at [1062, 356] on p "$1,254.53" at bounding box center [1126, 357] width 168 height 26
copy p "1,254.53"
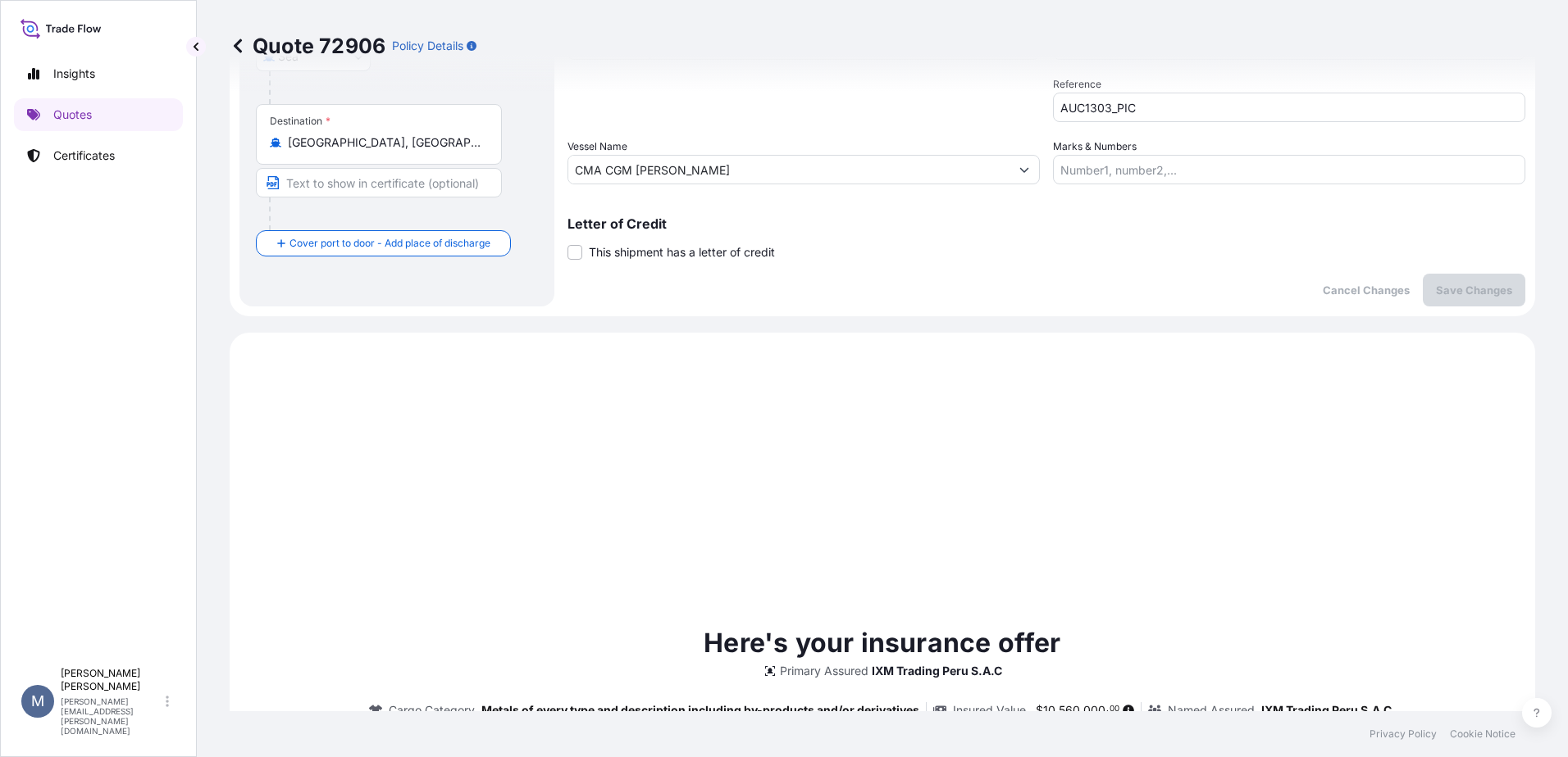
scroll to position [0, 0]
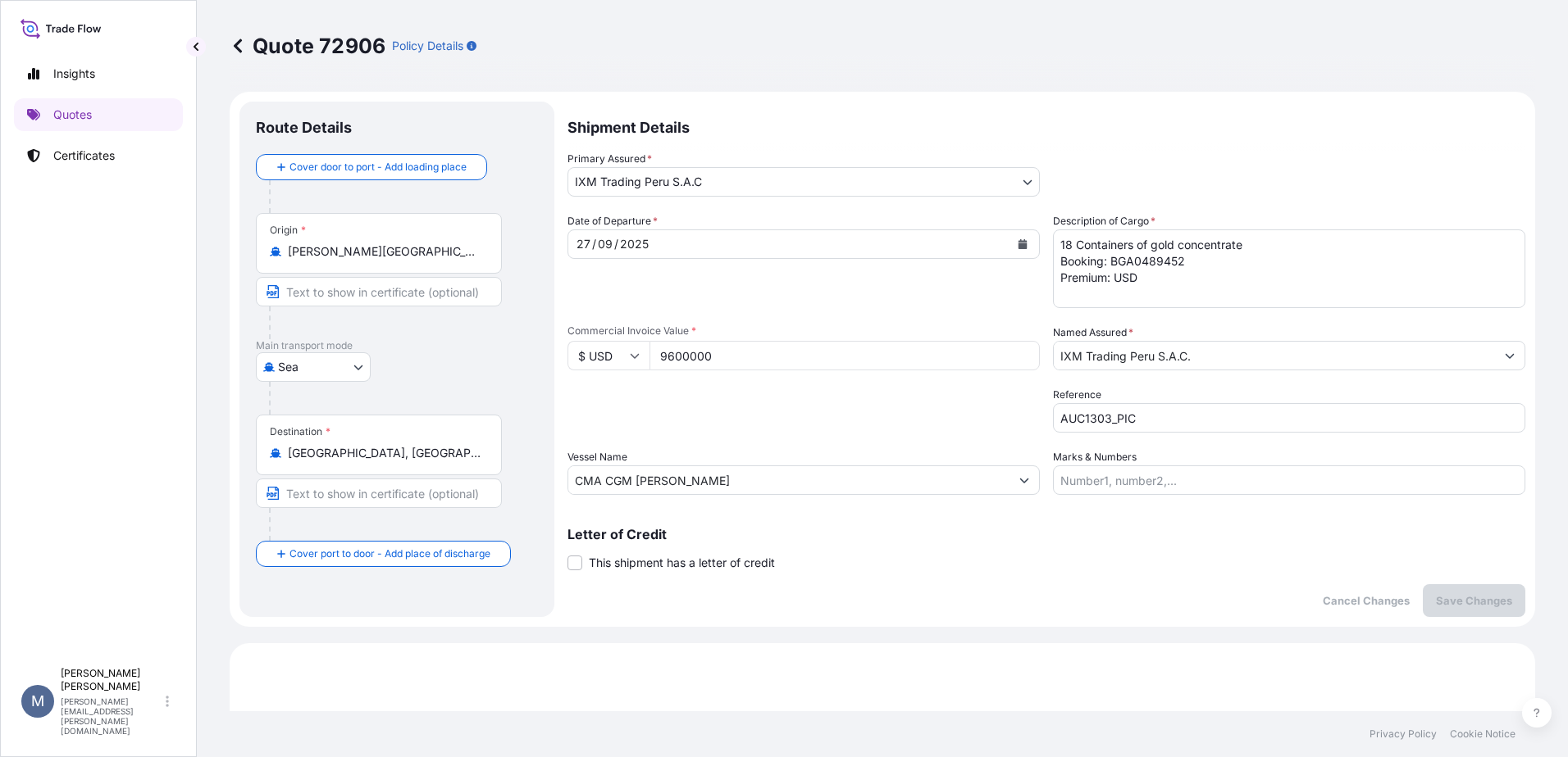
click at [1151, 275] on textarea "18 Containers of gold concentrate Booking: BGA0489452 Premium: USD" at bounding box center [1289, 269] width 473 height 79
paste textarea "1,254.53"
type textarea "18 Containers of gold concentrate Booking: BGA0489452 Premium: USD 1,254.53"
click at [1425, 609] on button "Save Changes" at bounding box center [1474, 601] width 103 height 33
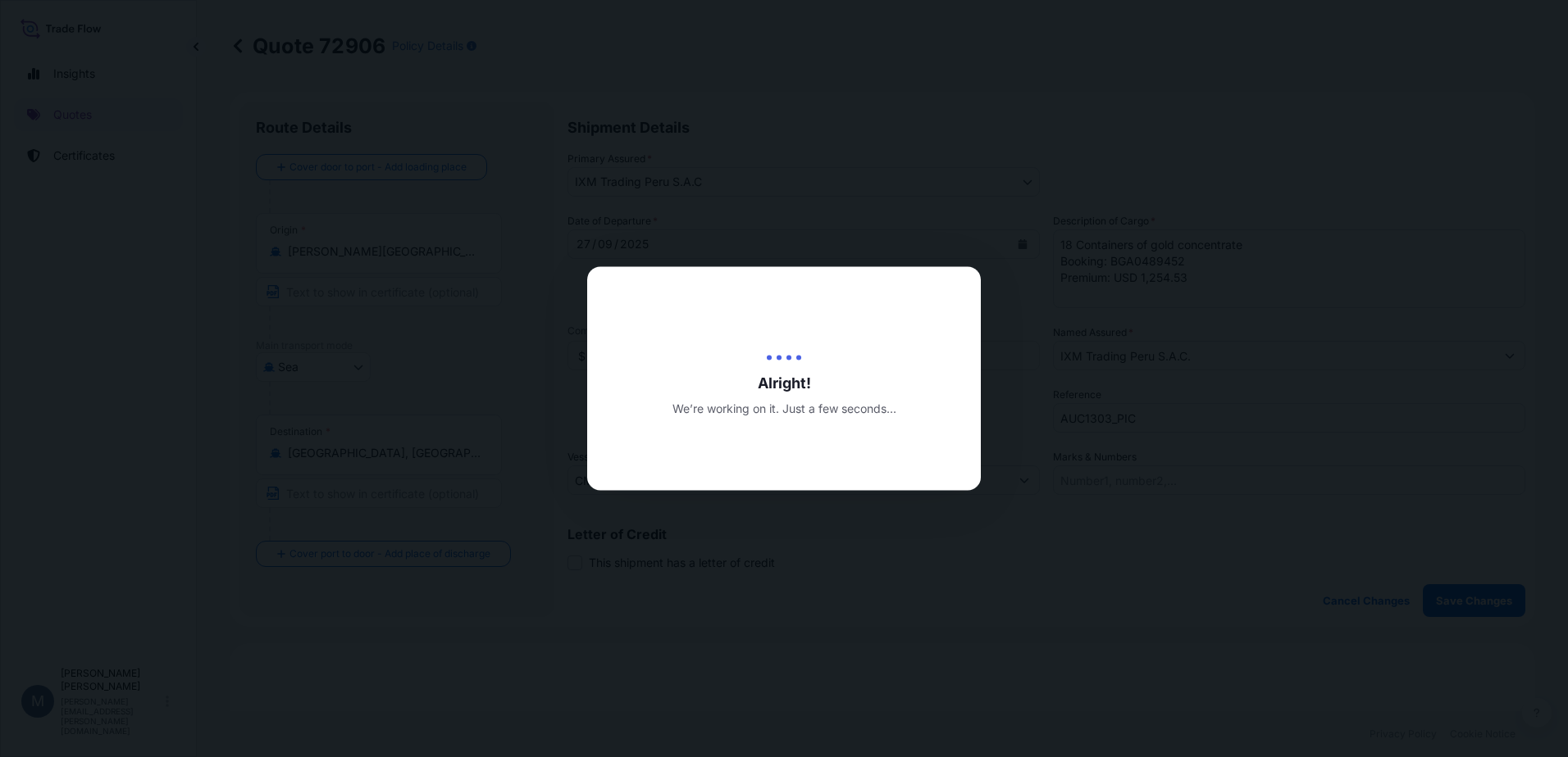
type input "[DATE]"
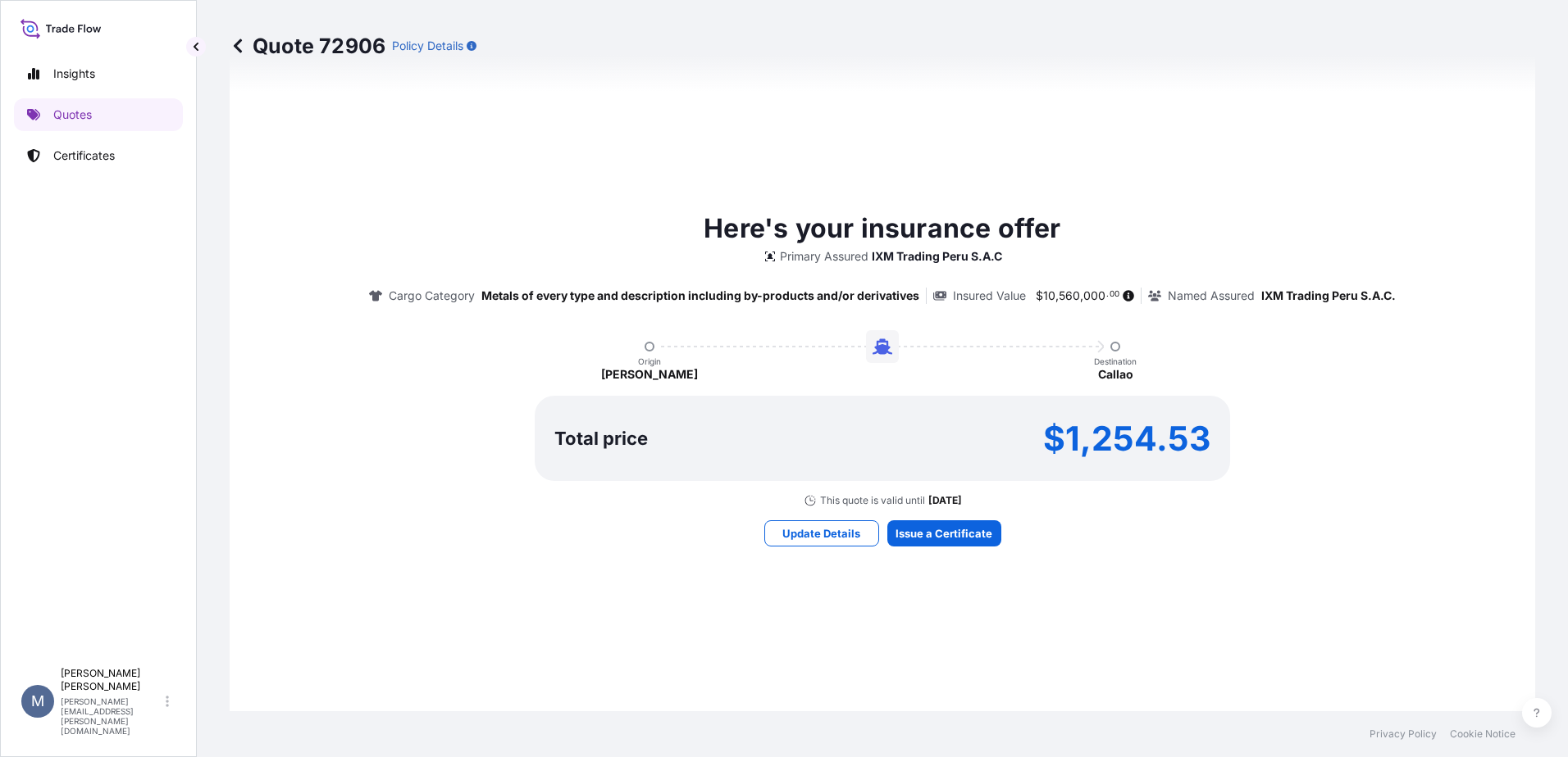
select select "Sea"
select select "31855"
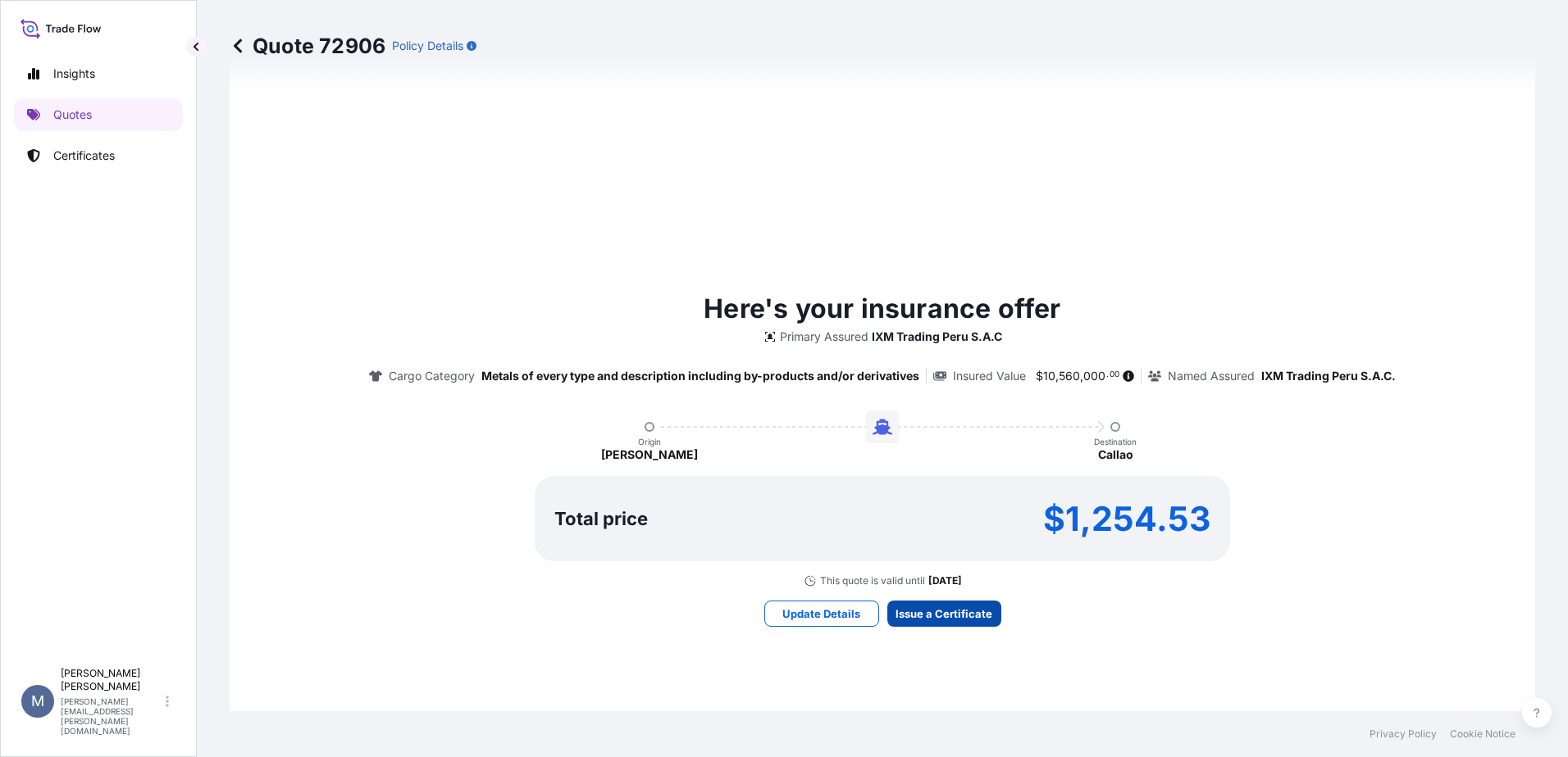
click at [910, 537] on div "Here's your insurance offer Primary Assured IXM Trading [GEOGRAPHIC_DATA] S.A.C…" at bounding box center [883, 438] width 1260 height 298
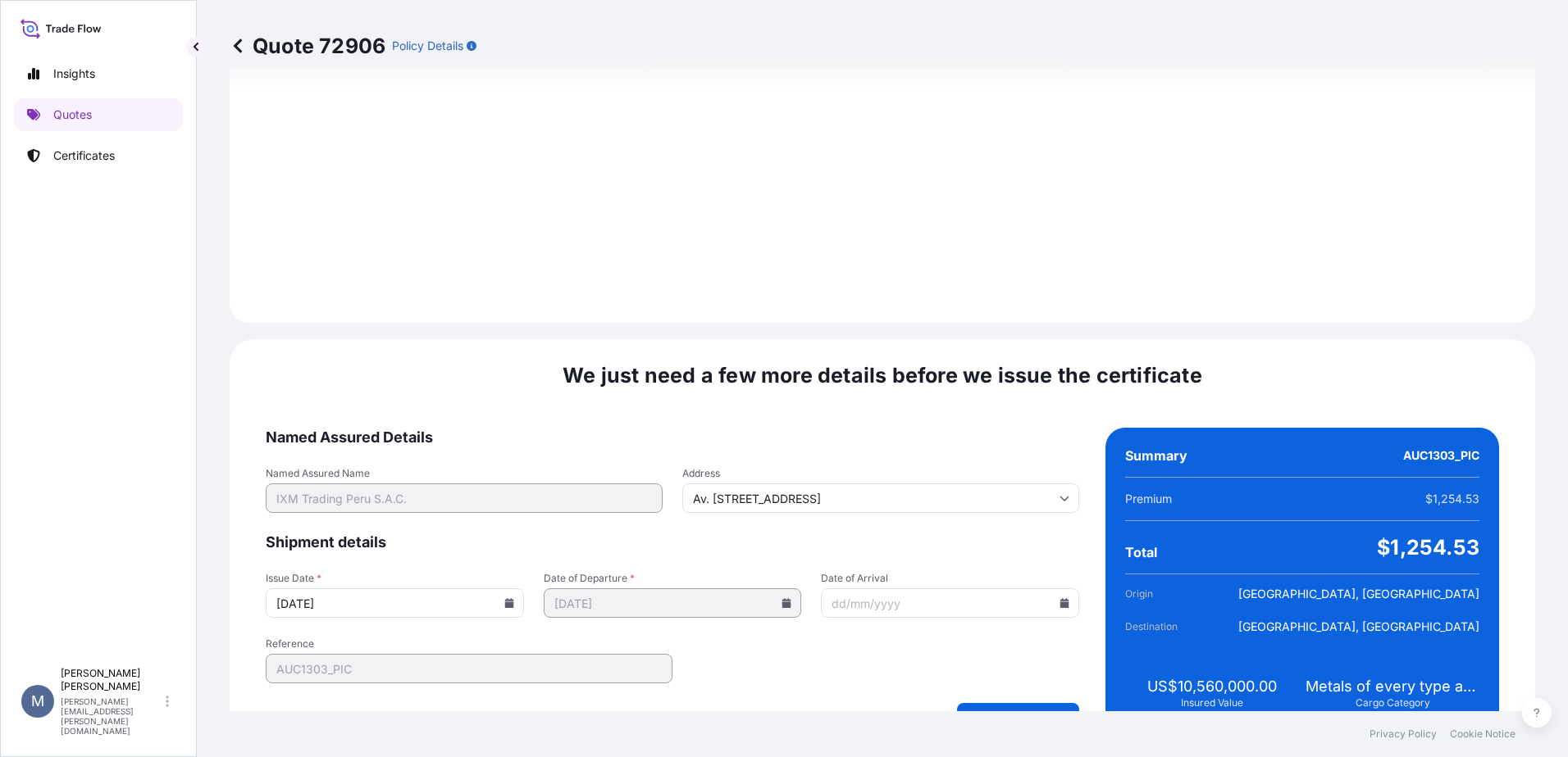
scroll to position [1710, 0]
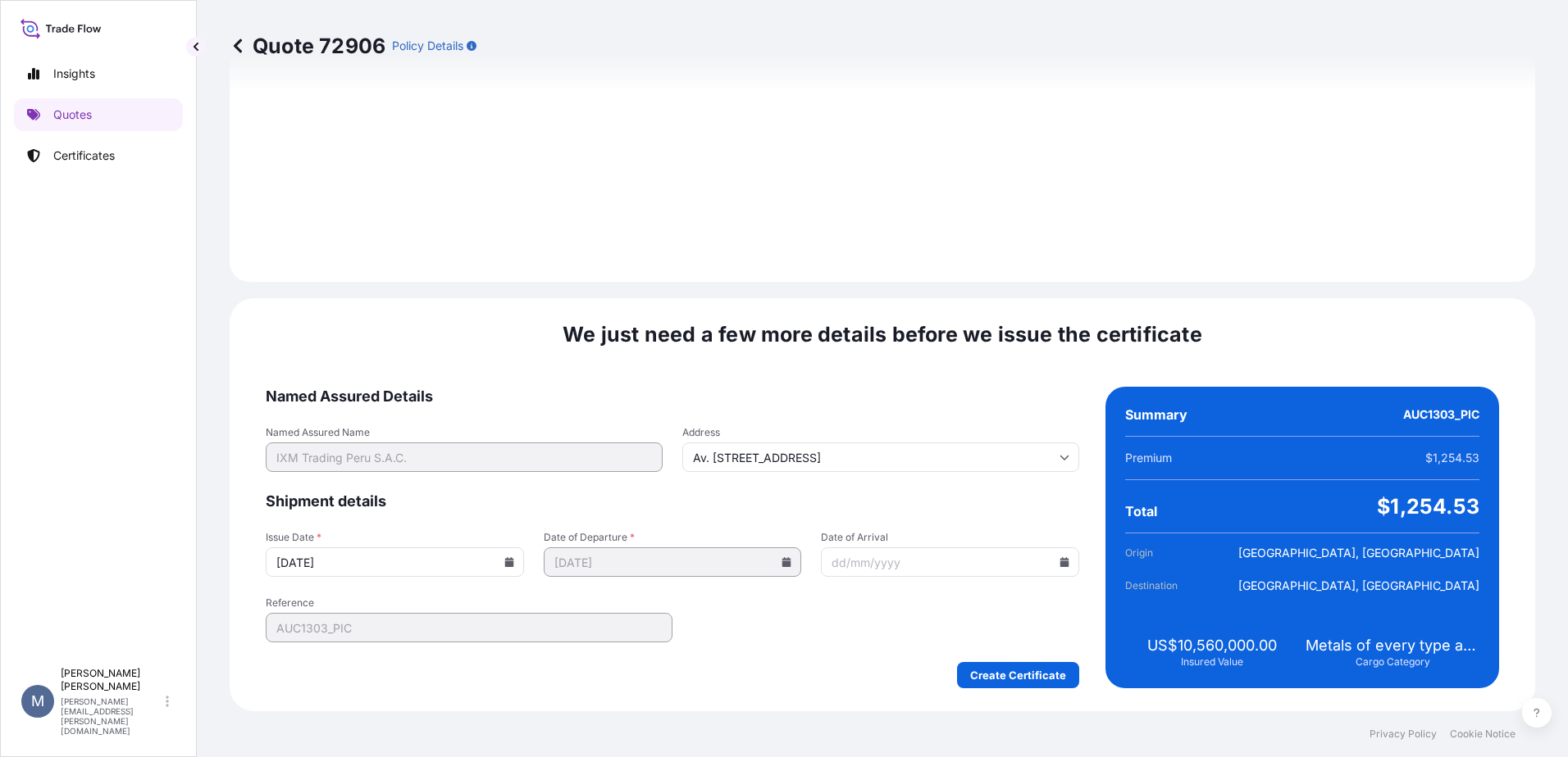
click at [510, 562] on icon at bounding box center [509, 562] width 9 height 10
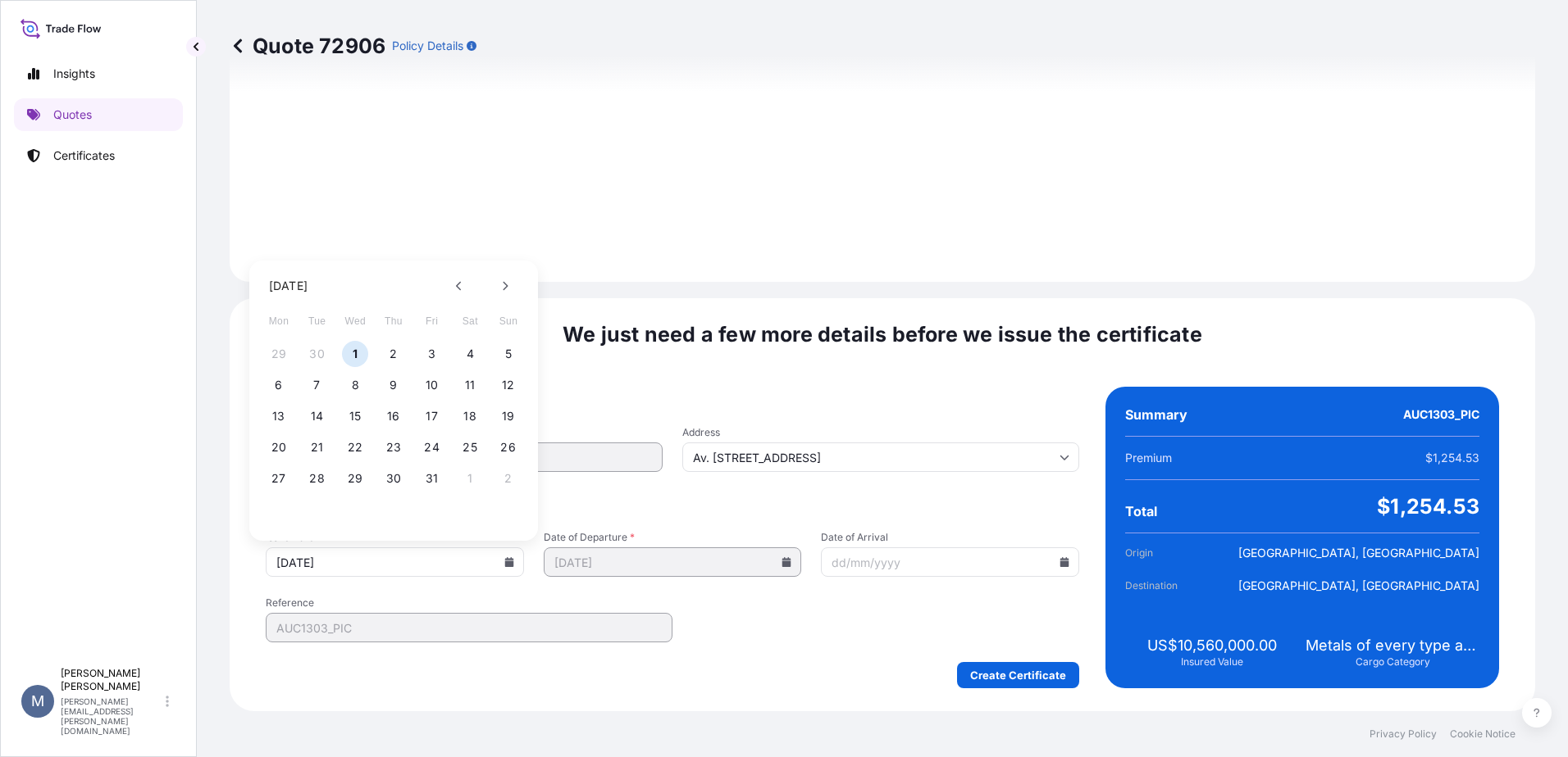
click at [510, 562] on icon at bounding box center [509, 562] width 9 height 10
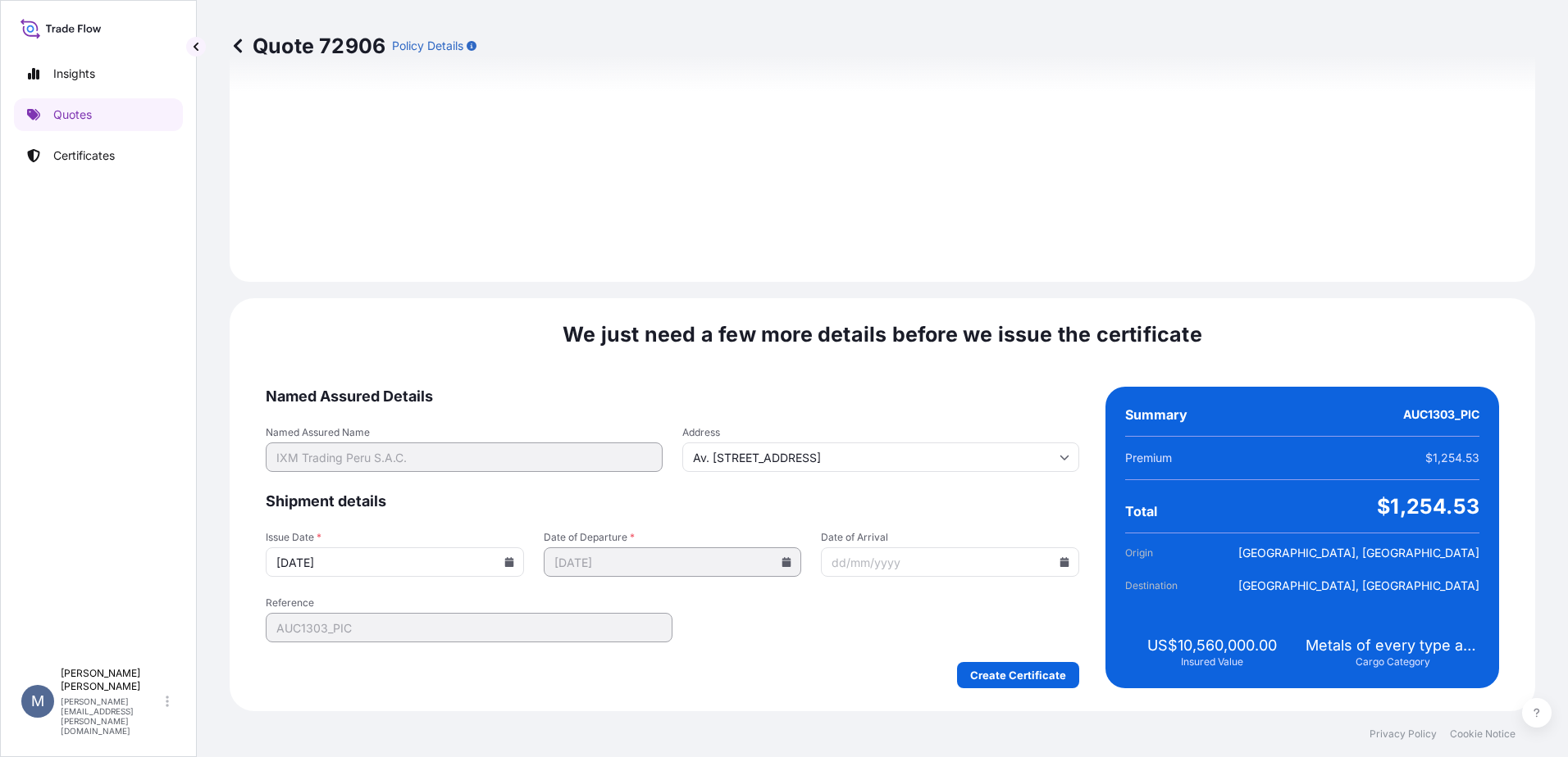
click at [1057, 557] on input "Date of Arrival" at bounding box center [950, 562] width 258 height 30
click at [1047, 559] on input "Date of Arrival" at bounding box center [950, 562] width 258 height 30
click at [1050, 560] on div at bounding box center [950, 562] width 258 height 30
click at [1060, 561] on icon at bounding box center [1064, 562] width 10 height 10
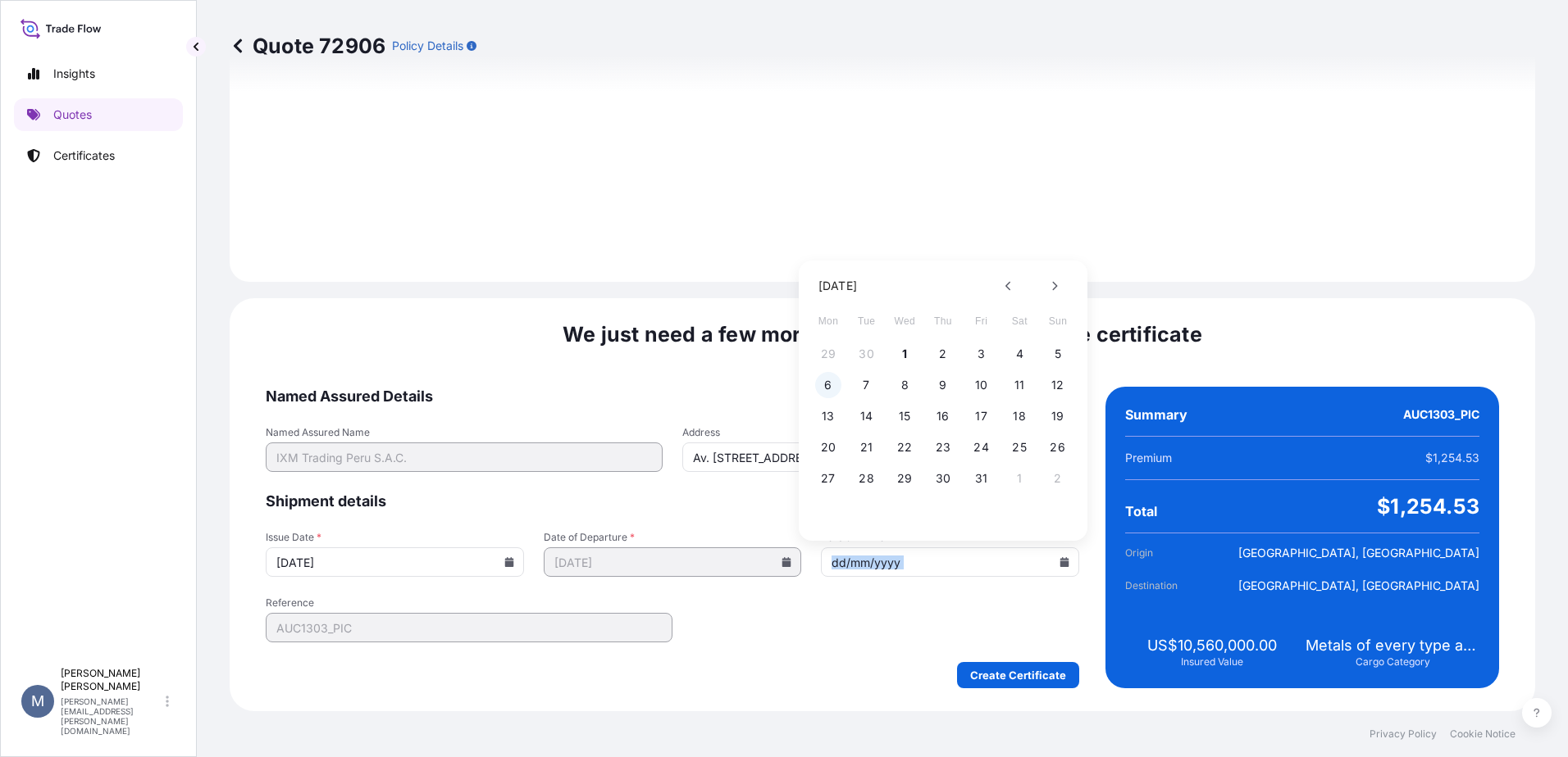
click at [837, 380] on button "6" at bounding box center [828, 386] width 26 height 26
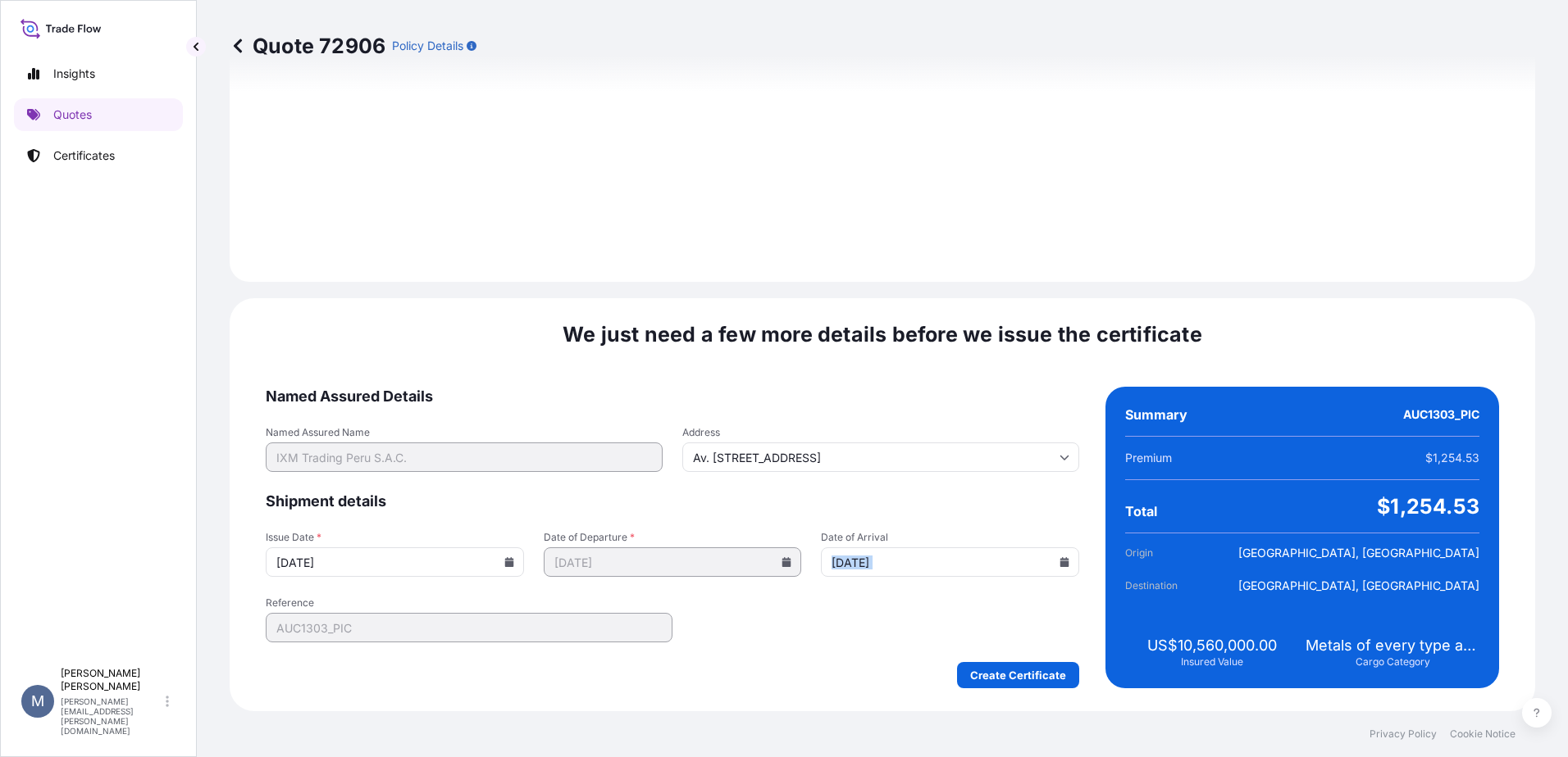
type input "[DATE]"
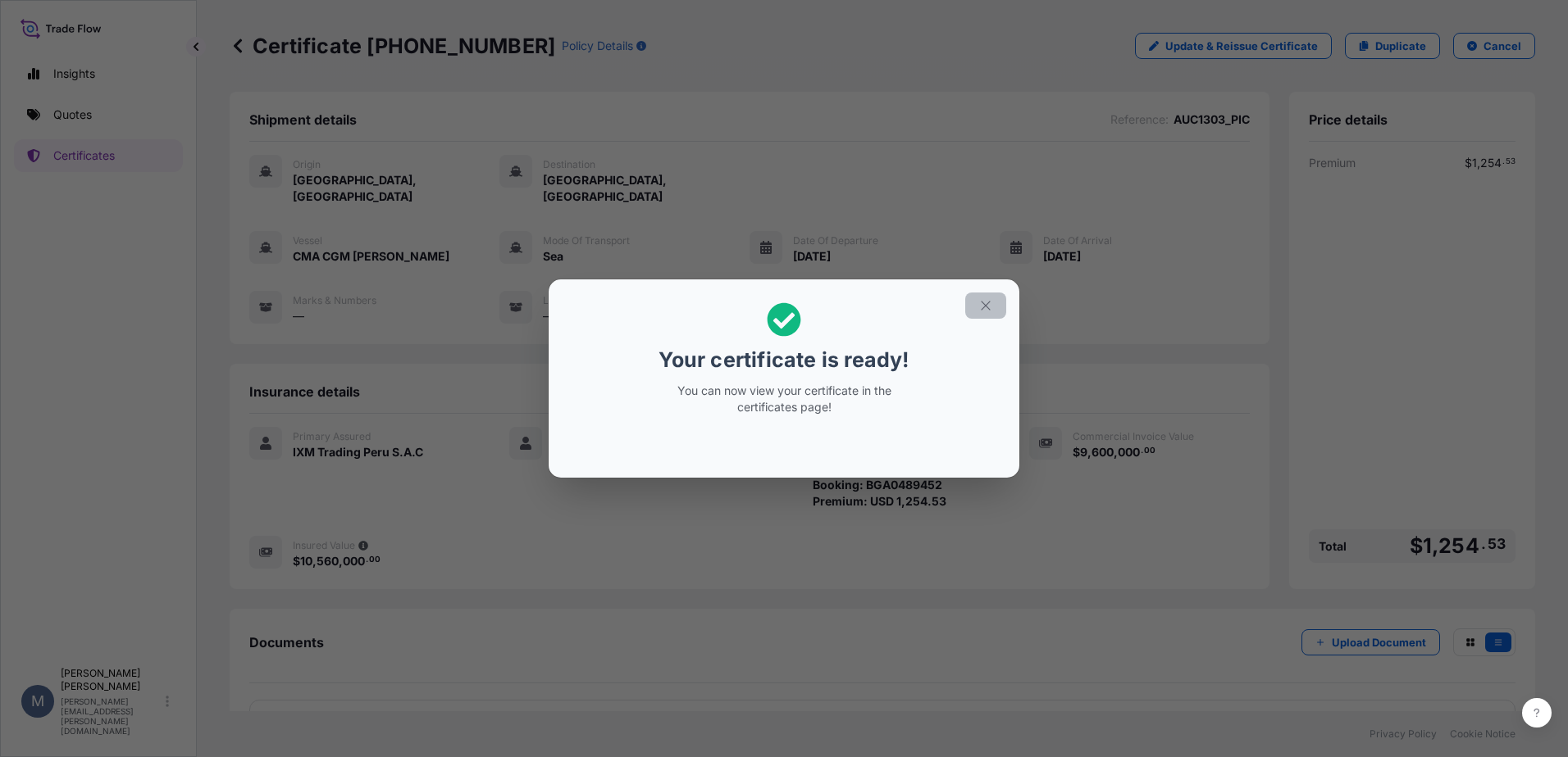
click at [991, 313] on button "button" at bounding box center [986, 306] width 41 height 26
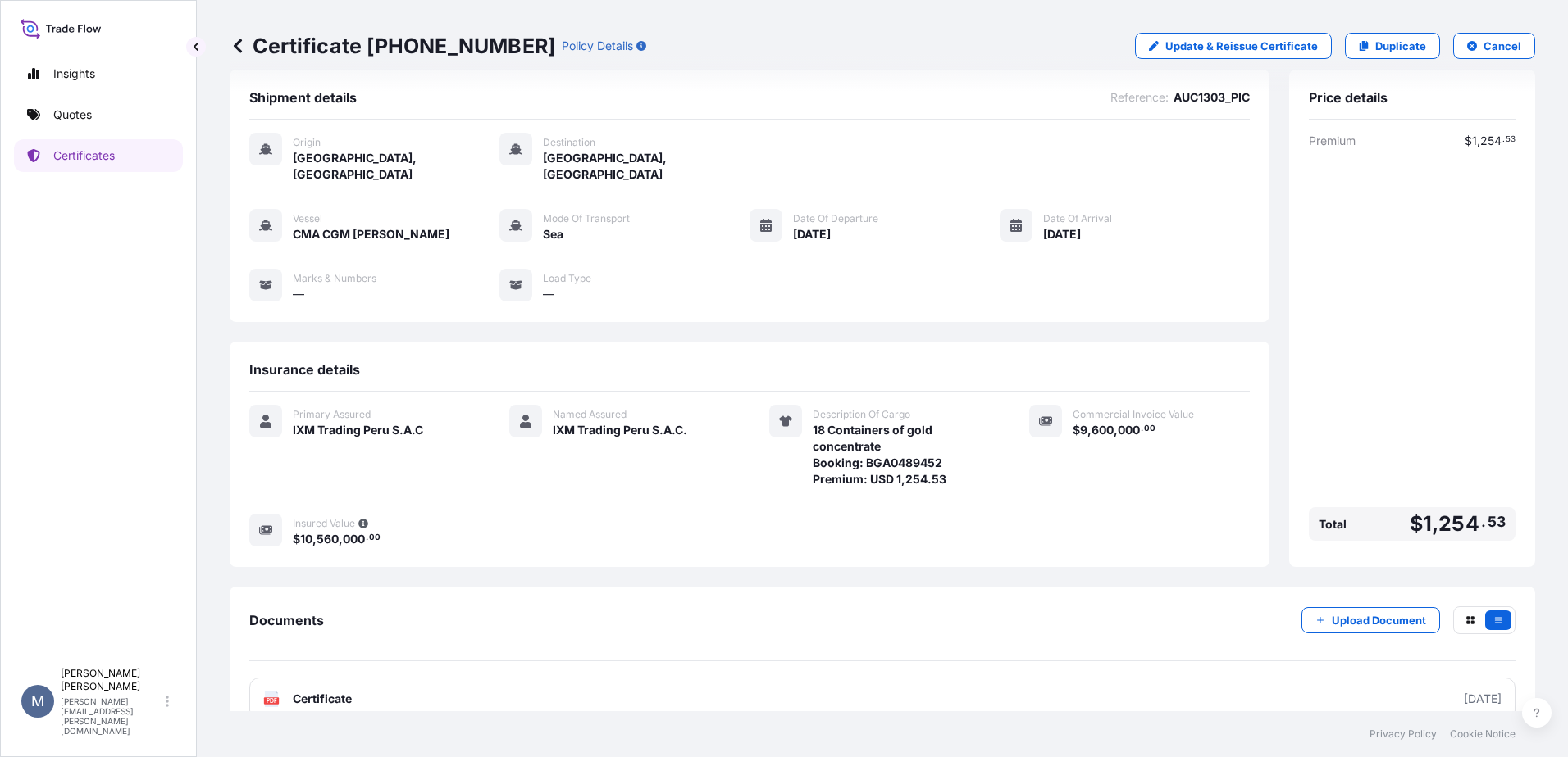
scroll to position [35, 0]
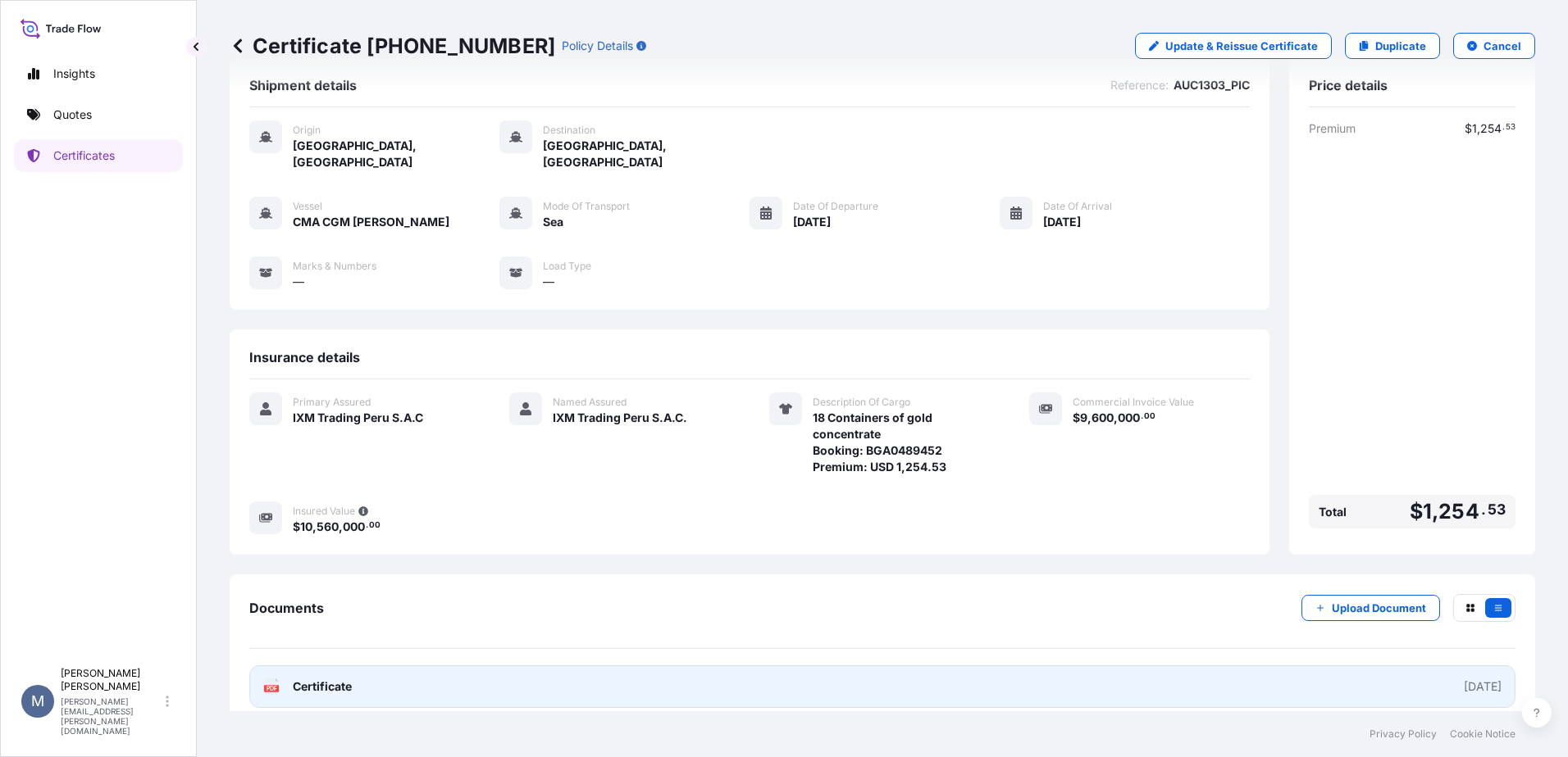
click at [321, 678] on span "Certificate" at bounding box center [322, 687] width 59 height 17
